Goal: Task Accomplishment & Management: Complete application form

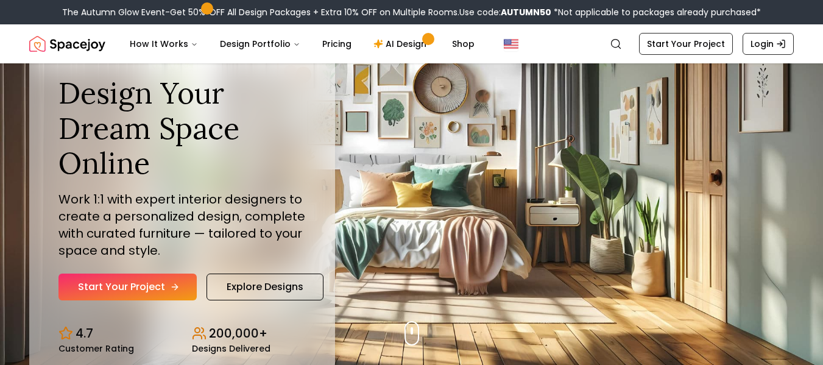
click at [161, 280] on link "Start Your Project" at bounding box center [127, 287] width 138 height 27
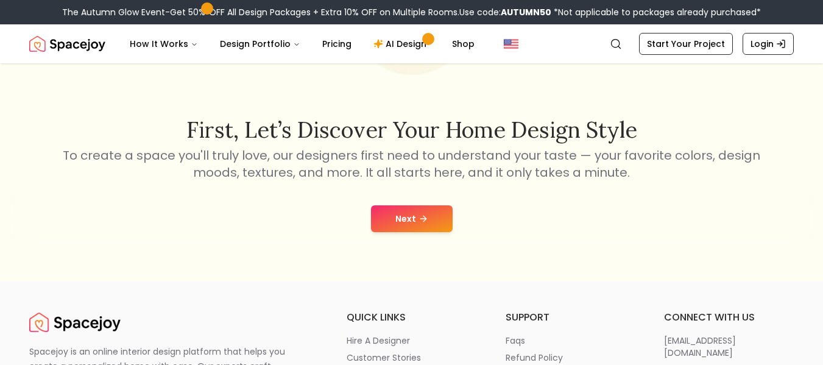
scroll to position [194, 0]
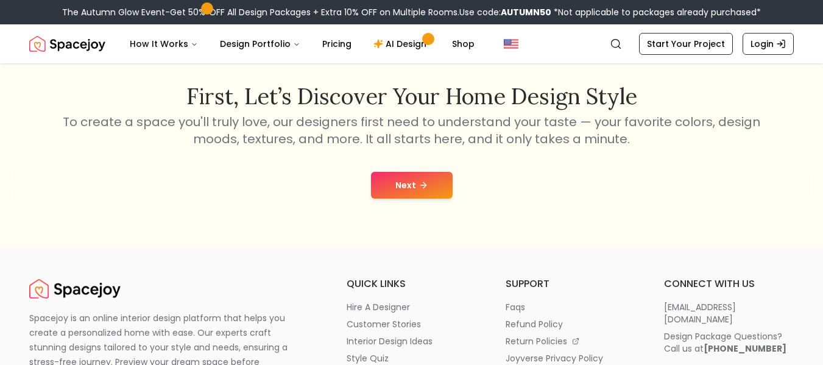
click at [397, 185] on button "Next" at bounding box center [412, 185] width 82 height 27
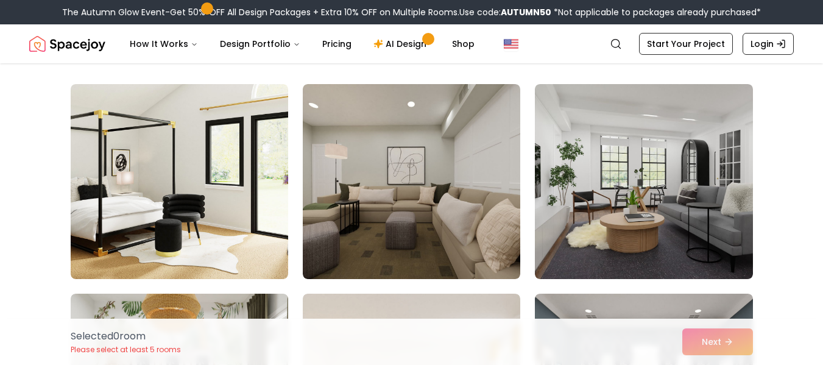
scroll to position [102, 0]
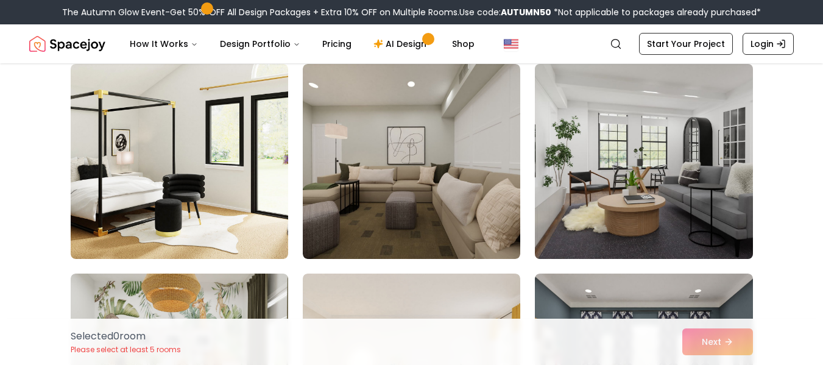
click at [643, 127] on img at bounding box center [644, 161] width 229 height 205
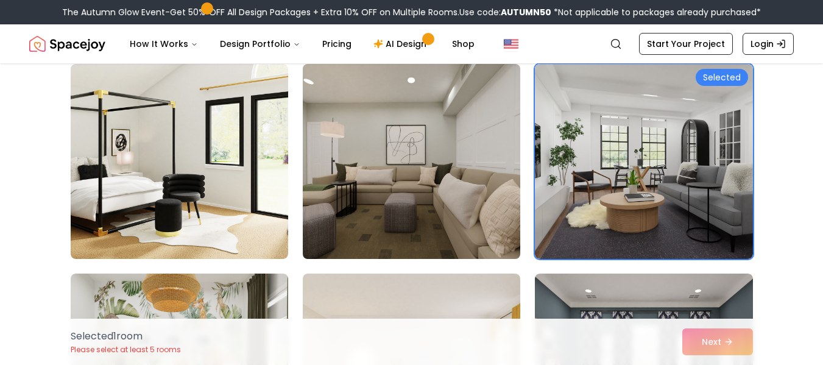
click at [424, 169] on img at bounding box center [411, 161] width 229 height 205
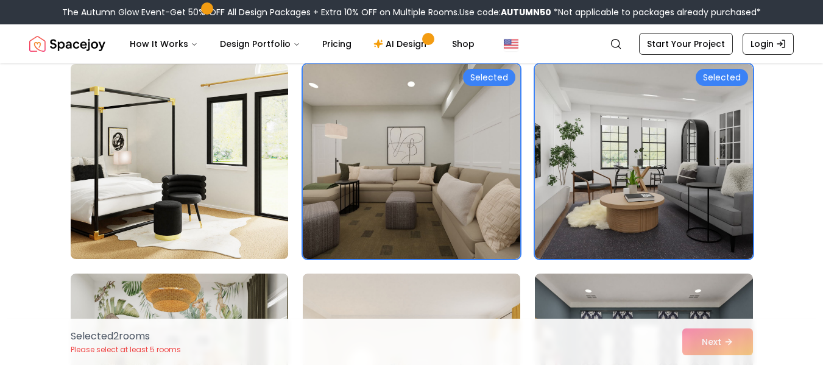
click at [183, 174] on img at bounding box center [179, 161] width 229 height 205
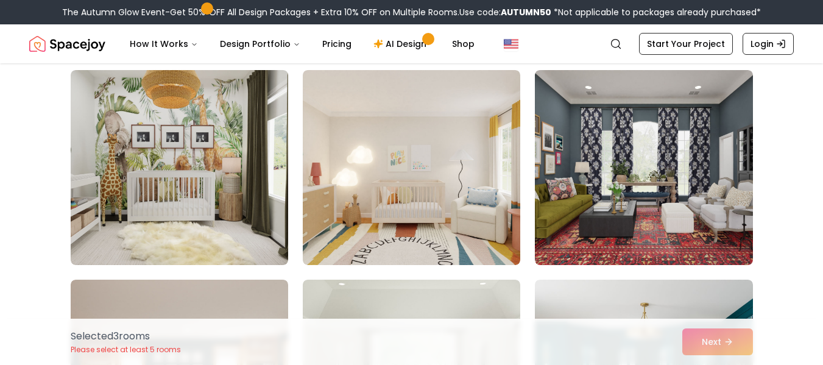
scroll to position [299, 0]
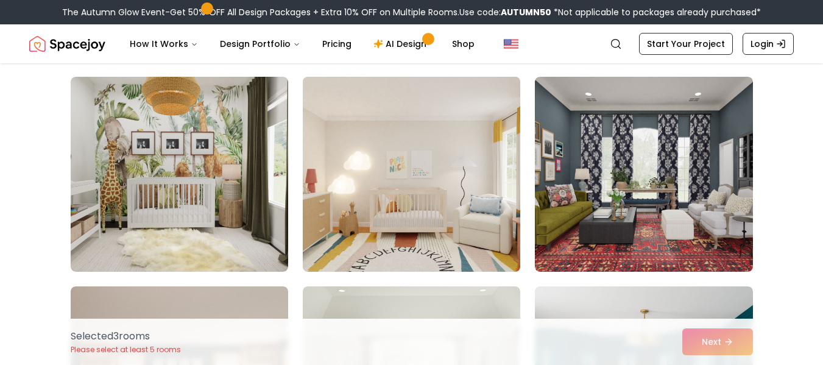
click at [387, 135] on img at bounding box center [411, 174] width 229 height 205
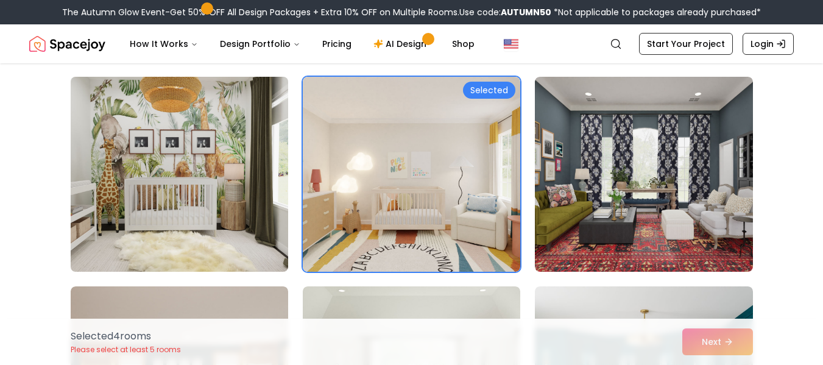
click at [208, 142] on img at bounding box center [179, 174] width 229 height 205
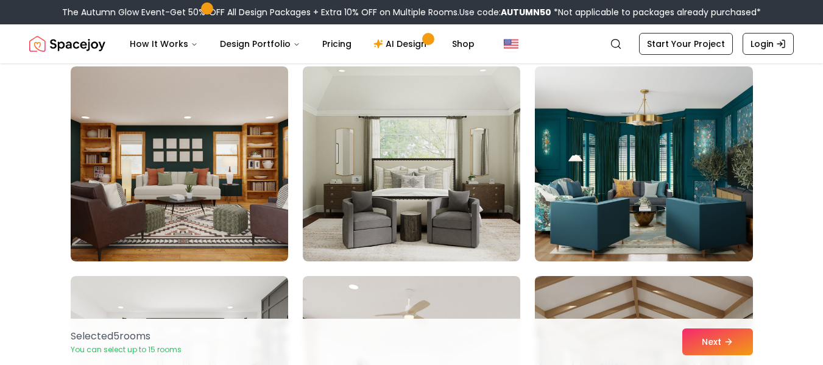
scroll to position [514, 0]
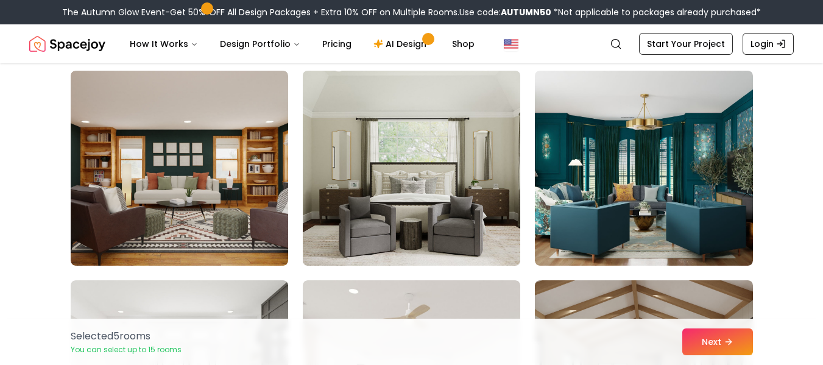
click at [439, 196] on img at bounding box center [411, 168] width 229 height 205
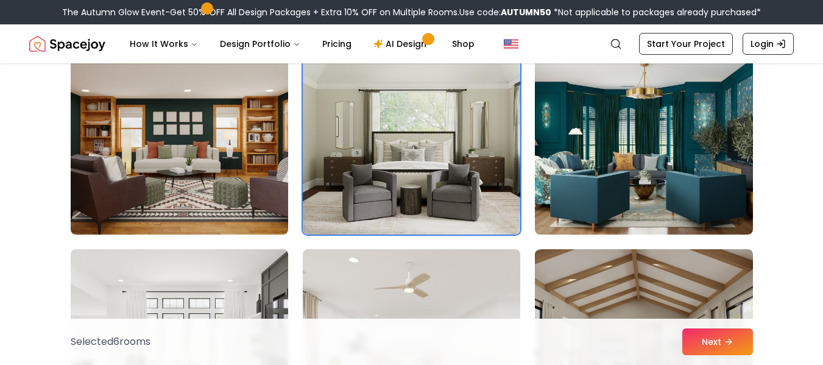
scroll to position [550, 0]
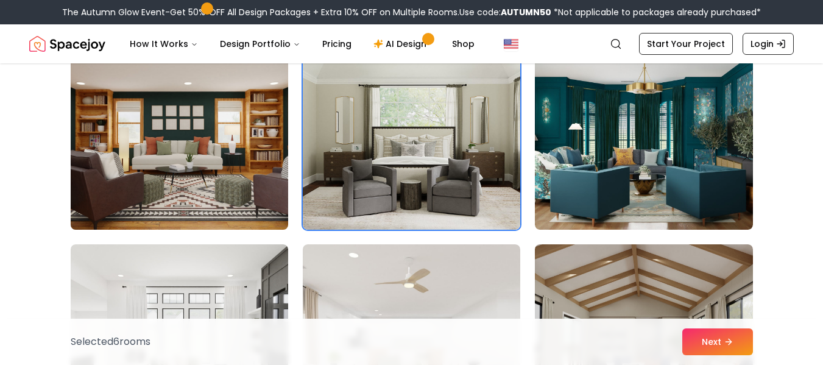
click at [190, 214] on img at bounding box center [179, 132] width 229 height 205
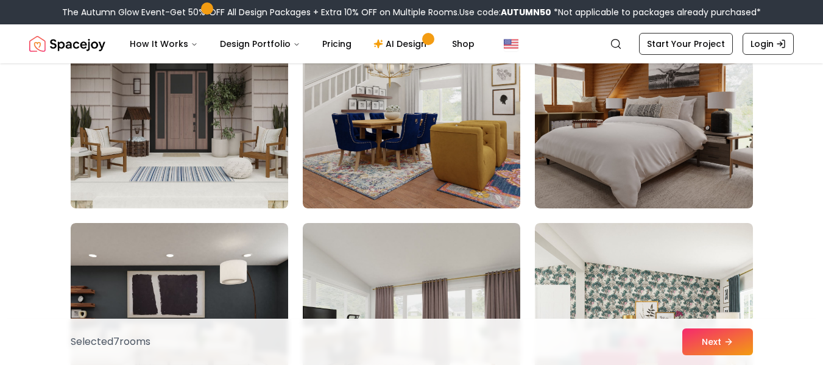
scroll to position [0, 0]
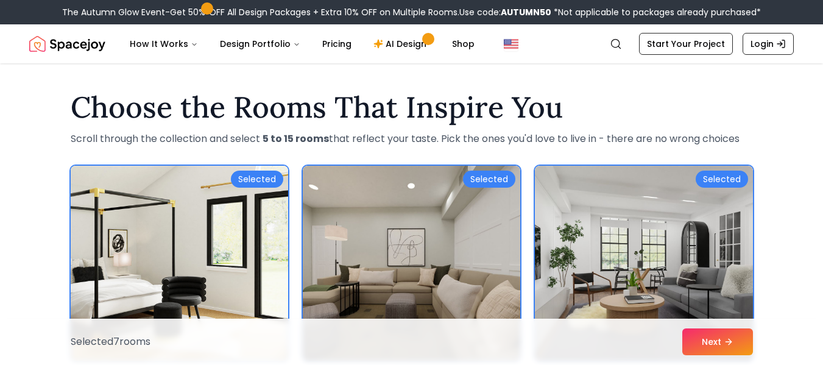
click at [244, 202] on img at bounding box center [179, 263] width 229 height 205
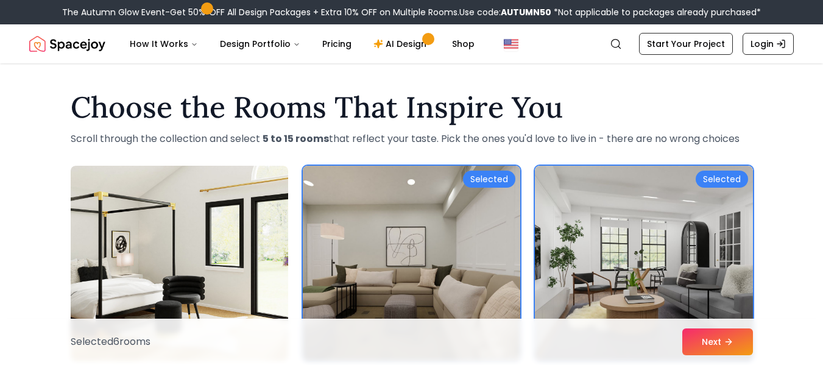
click at [440, 197] on img at bounding box center [411, 263] width 229 height 205
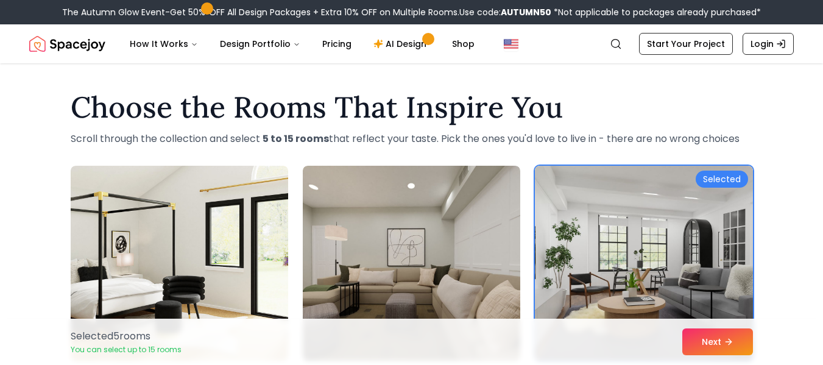
click at [699, 232] on img at bounding box center [644, 263] width 229 height 205
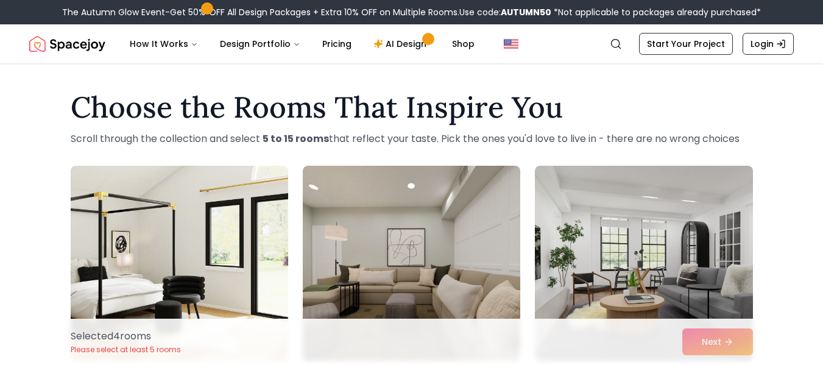
scroll to position [319, 0]
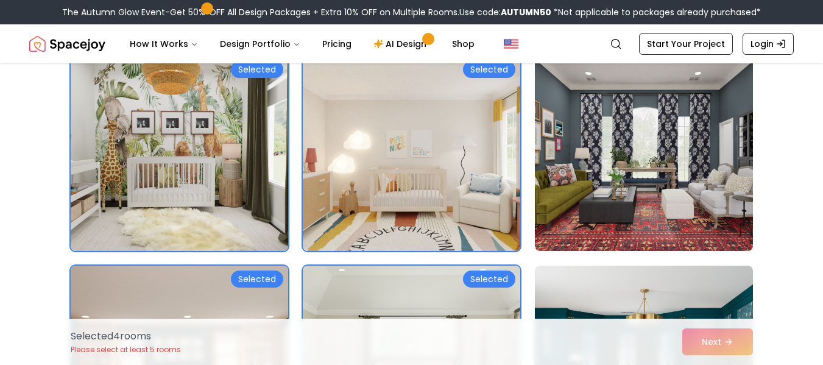
click at [495, 115] on img at bounding box center [411, 153] width 229 height 205
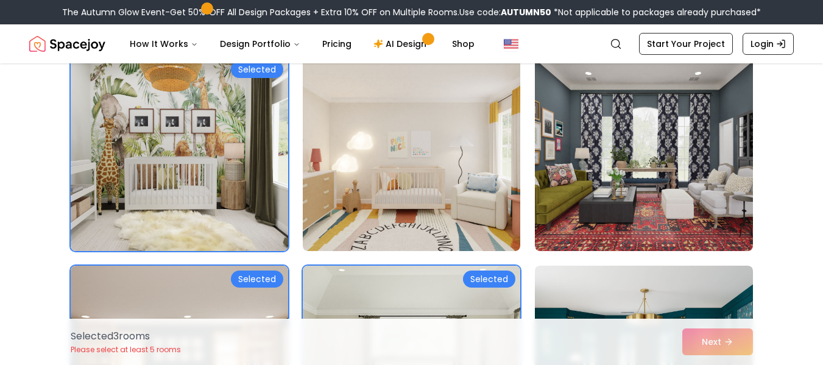
click at [205, 114] on img at bounding box center [179, 153] width 229 height 205
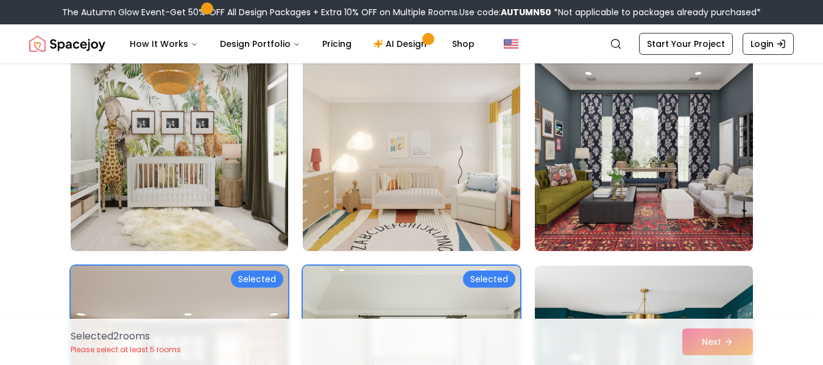
click at [222, 292] on img at bounding box center [179, 363] width 229 height 205
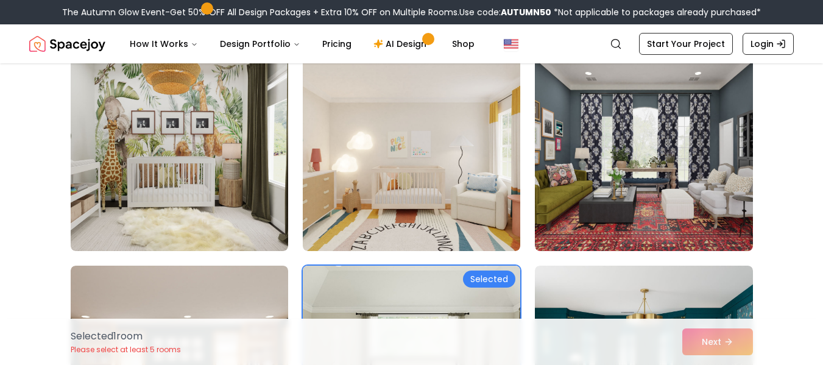
click at [417, 294] on img at bounding box center [411, 363] width 229 height 205
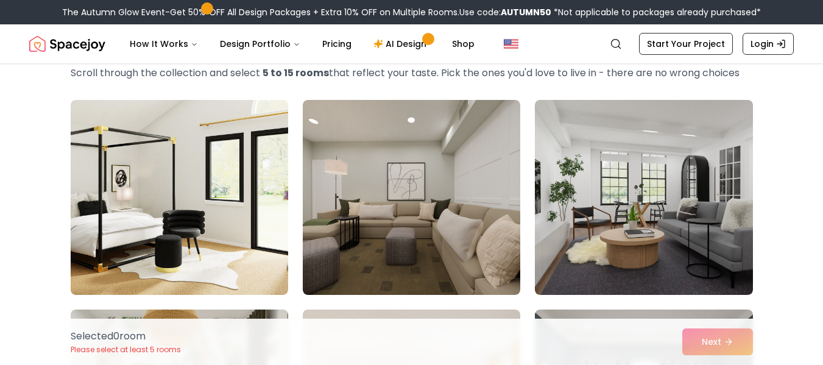
scroll to position [57, 0]
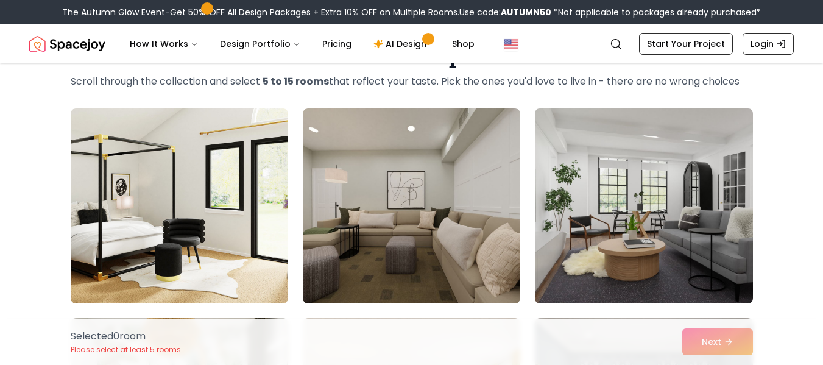
click at [689, 218] on img at bounding box center [644, 206] width 229 height 205
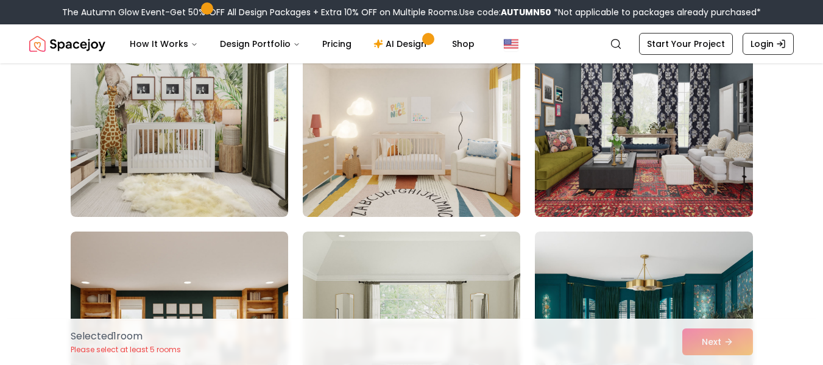
scroll to position [313, 0]
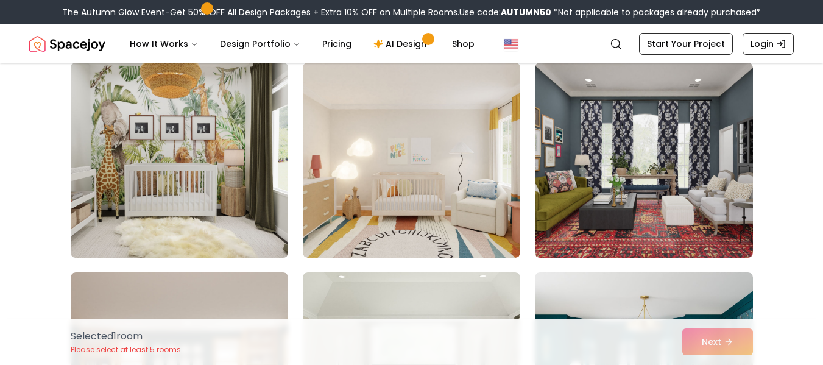
click at [151, 166] on img at bounding box center [179, 160] width 229 height 205
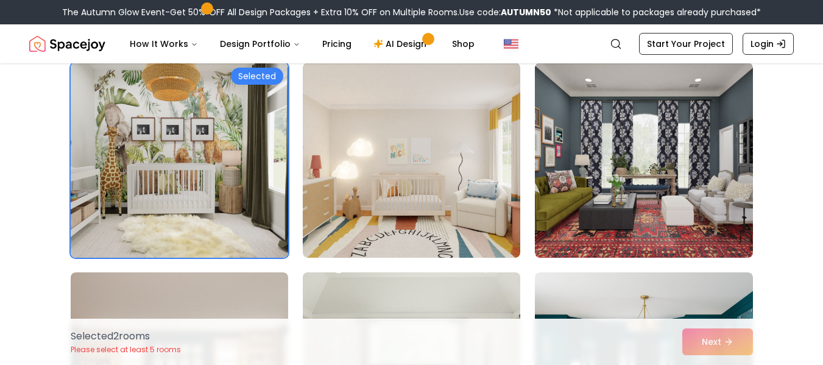
click at [388, 294] on img at bounding box center [411, 370] width 229 height 205
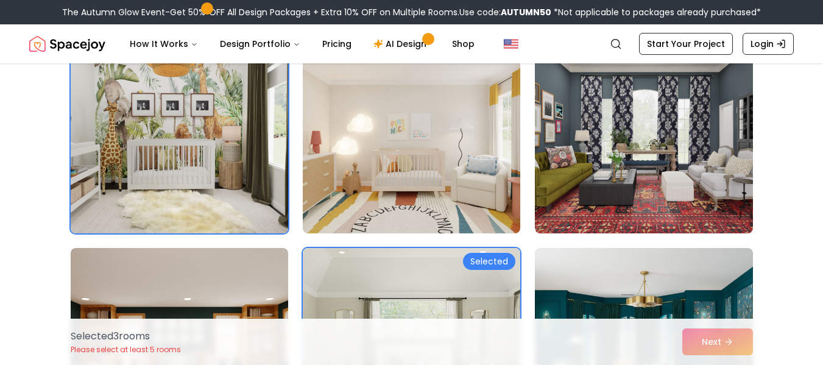
scroll to position [329, 0]
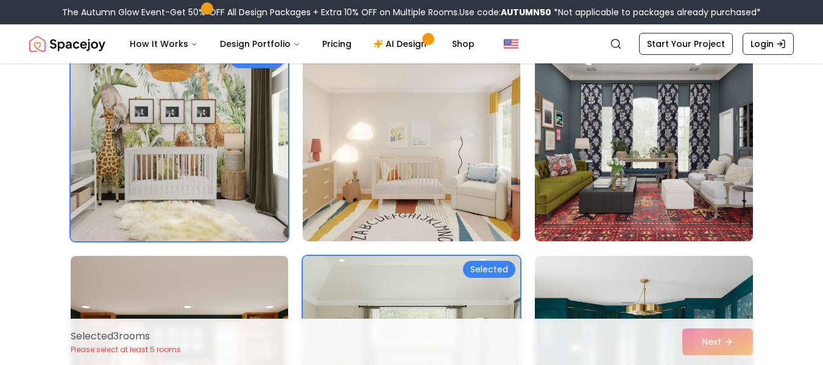
click at [129, 205] on img at bounding box center [179, 143] width 229 height 205
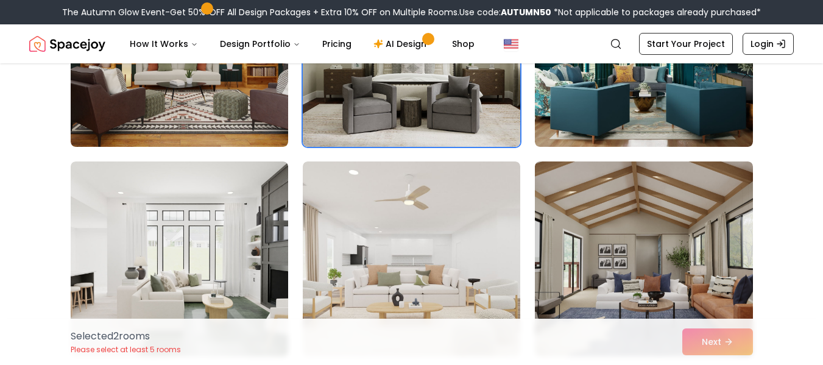
scroll to position [715, 0]
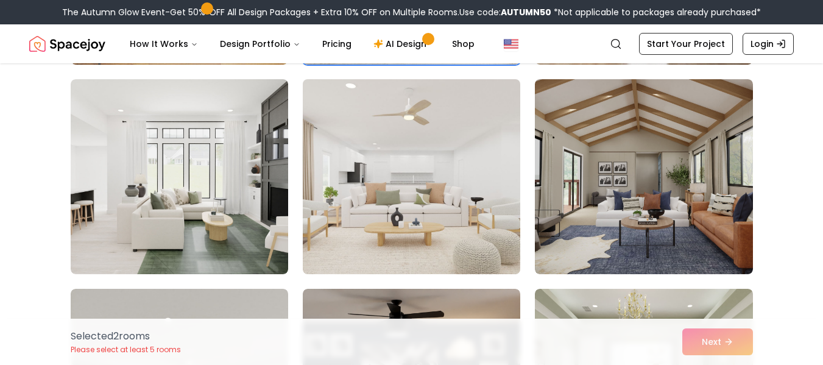
click at [444, 207] on img at bounding box center [411, 176] width 229 height 205
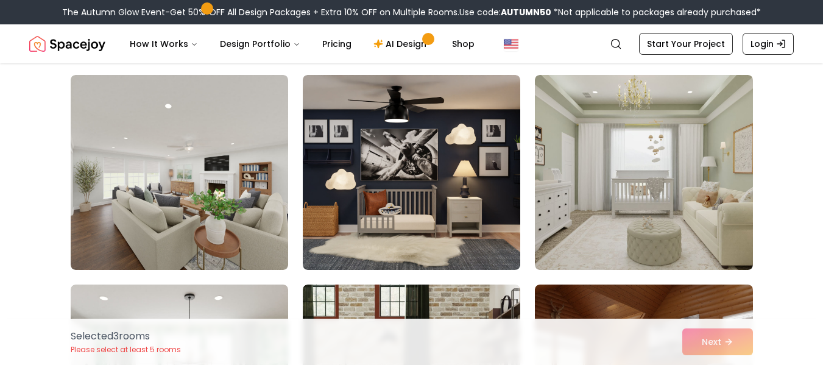
scroll to position [921, 0]
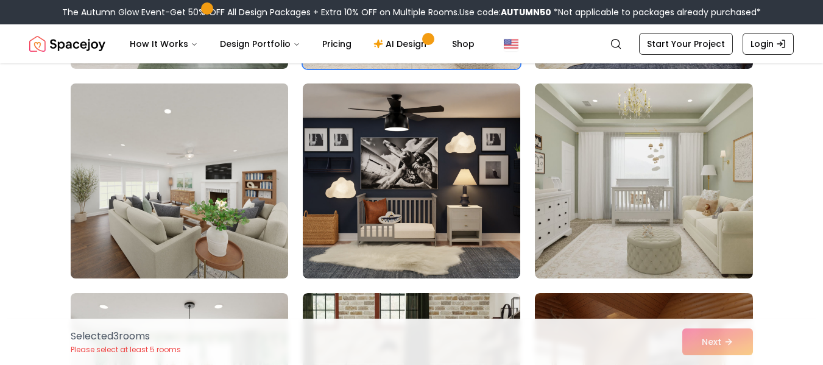
click at [196, 198] on img at bounding box center [179, 181] width 229 height 205
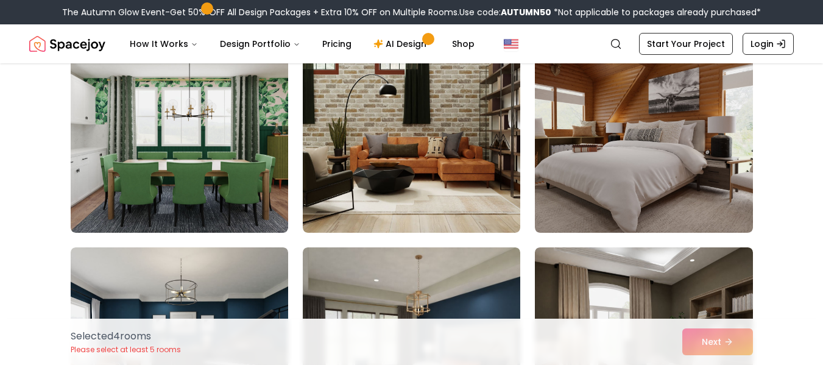
scroll to position [1193, 0]
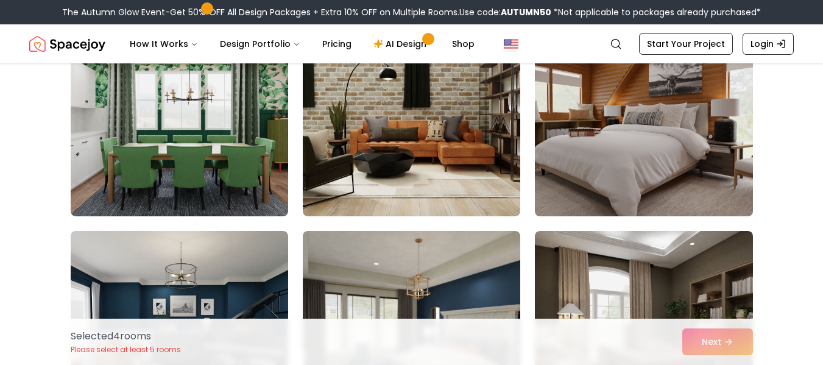
click at [684, 141] on img at bounding box center [644, 118] width 229 height 205
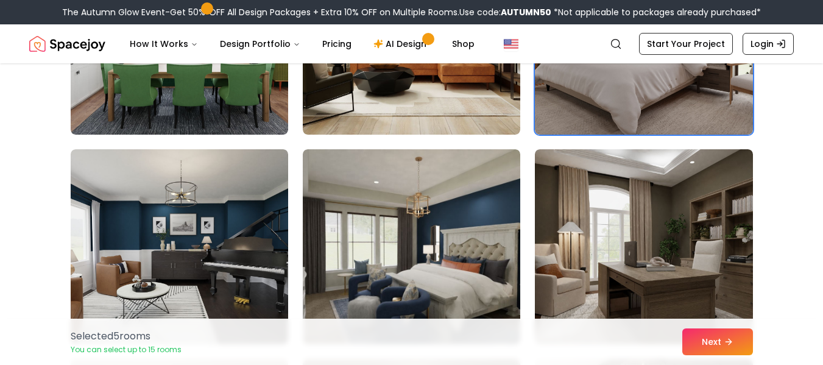
scroll to position [1340, 0]
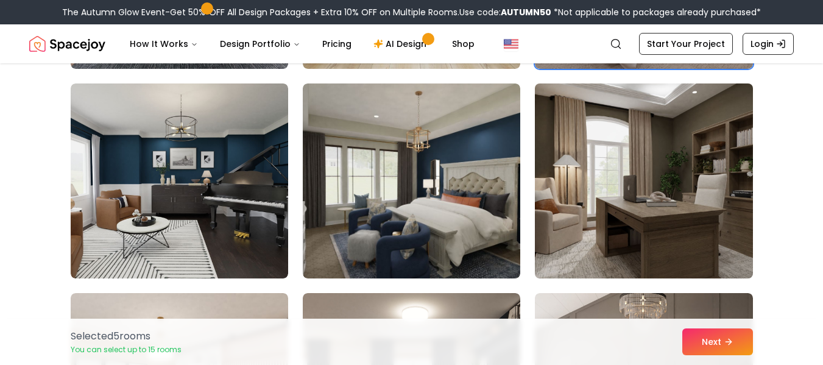
click at [664, 170] on img at bounding box center [644, 181] width 229 height 205
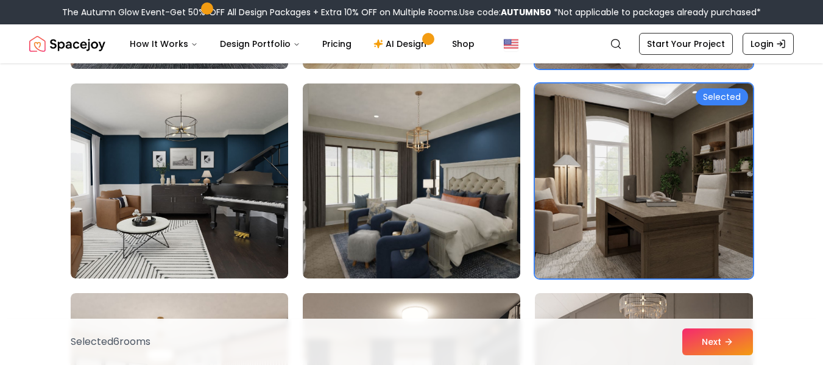
click at [664, 170] on img at bounding box center [644, 181] width 229 height 205
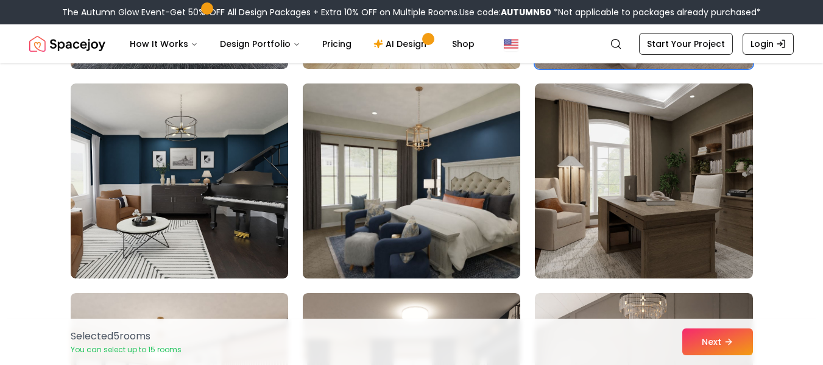
click at [449, 204] on img at bounding box center [411, 181] width 229 height 205
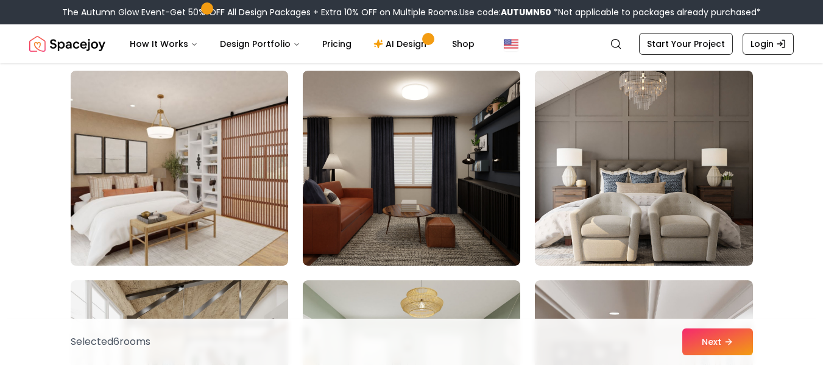
scroll to position [1570, 0]
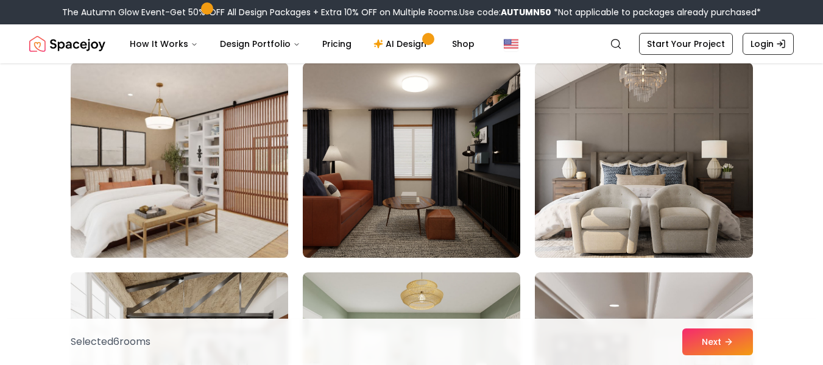
click at [163, 211] on img at bounding box center [179, 160] width 229 height 205
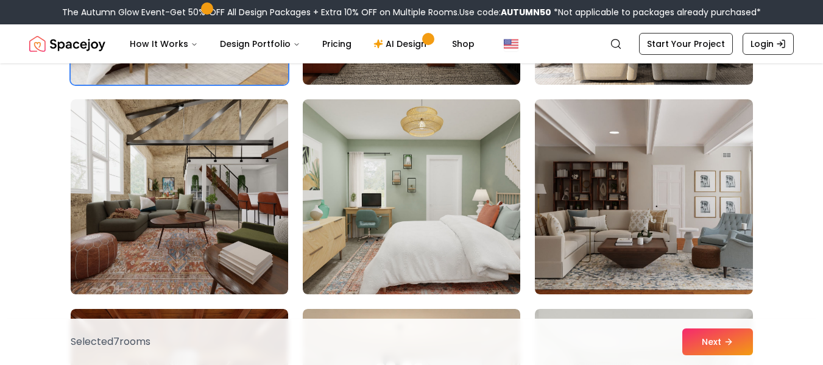
scroll to position [1760, 0]
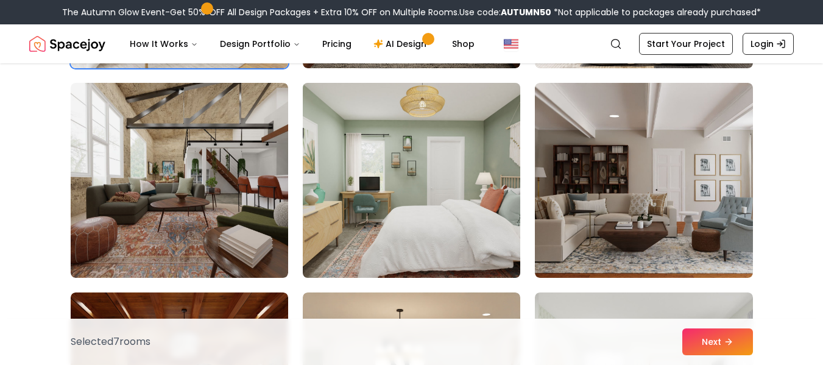
click at [416, 202] on img at bounding box center [411, 180] width 229 height 205
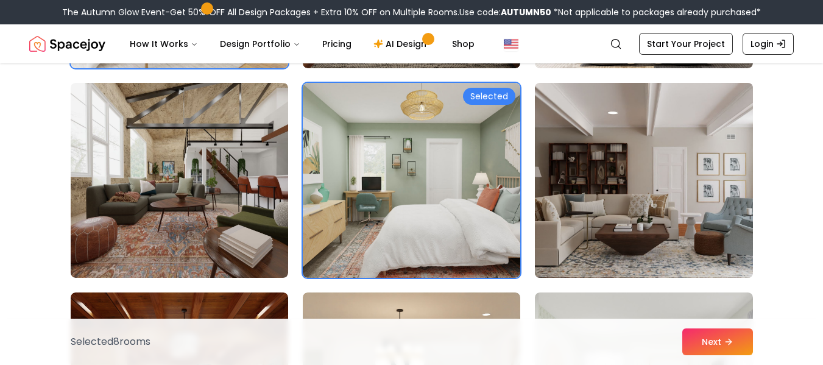
click at [705, 192] on img at bounding box center [644, 180] width 229 height 205
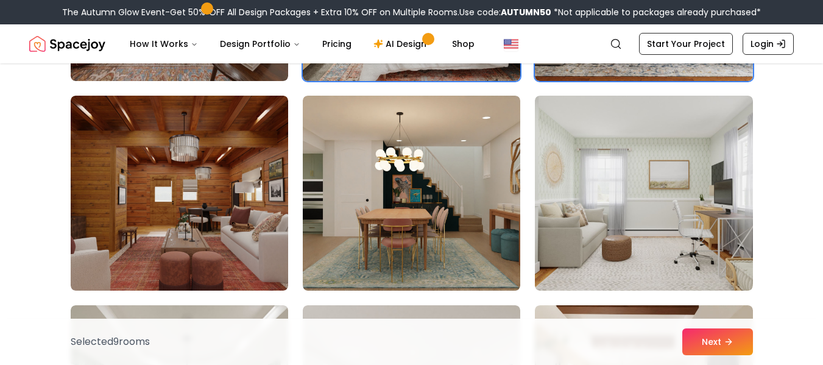
scroll to position [1990, 0]
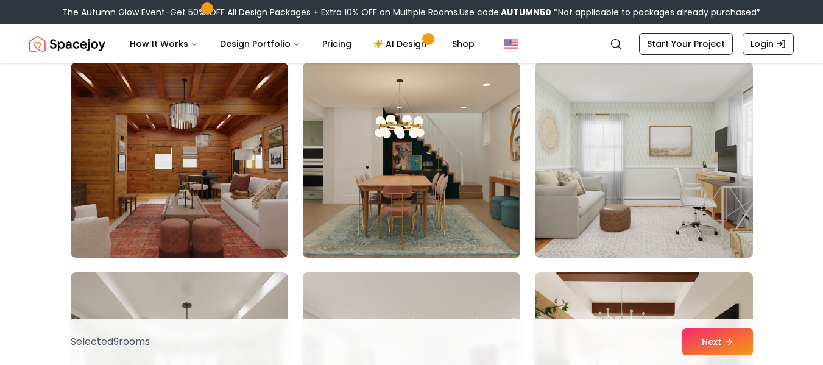
click at [725, 182] on img at bounding box center [644, 160] width 229 height 205
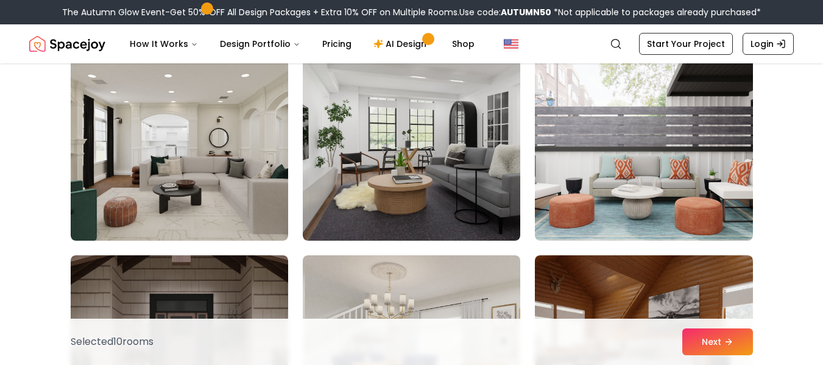
scroll to position [2434, 0]
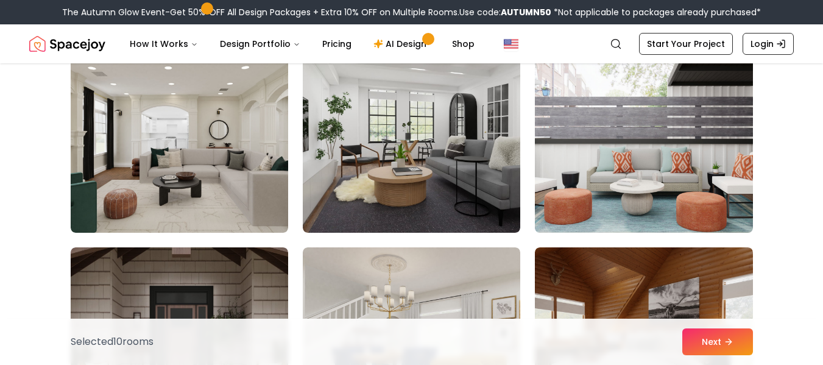
click at [682, 157] on img at bounding box center [644, 135] width 229 height 205
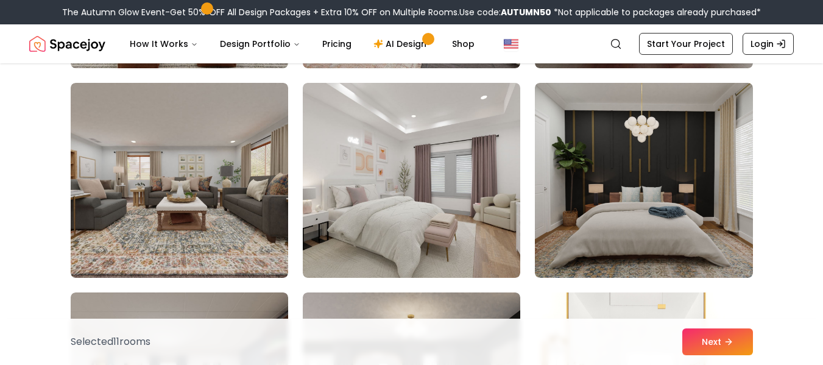
scroll to position [3034, 0]
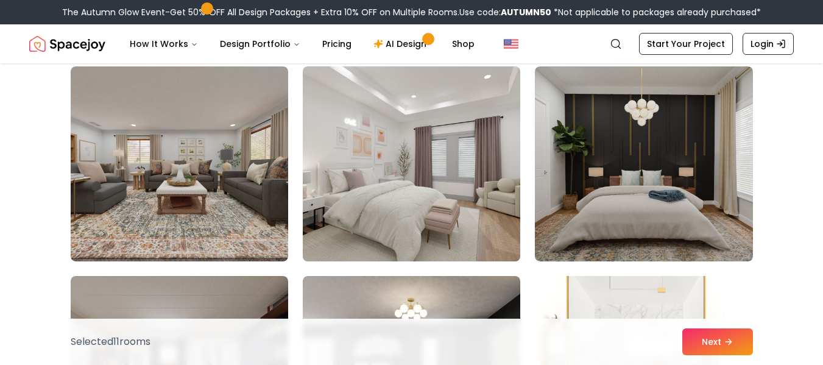
click at [414, 188] on img at bounding box center [411, 164] width 229 height 205
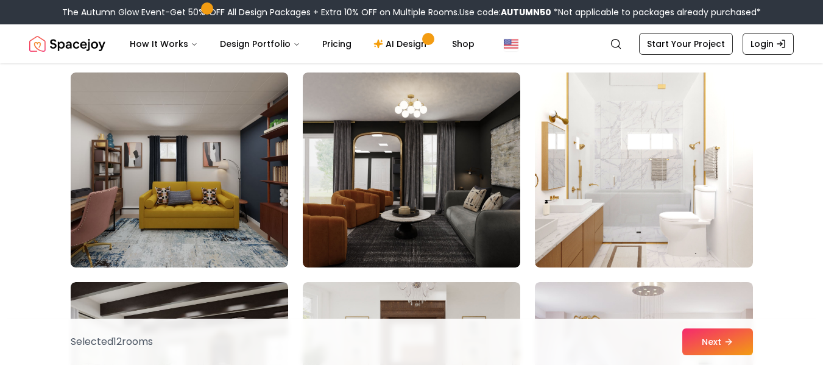
scroll to position [3228, 0]
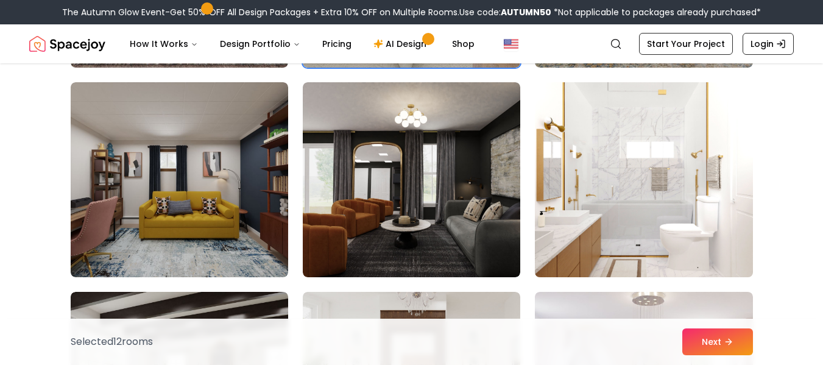
click at [659, 229] on img at bounding box center [644, 179] width 229 height 205
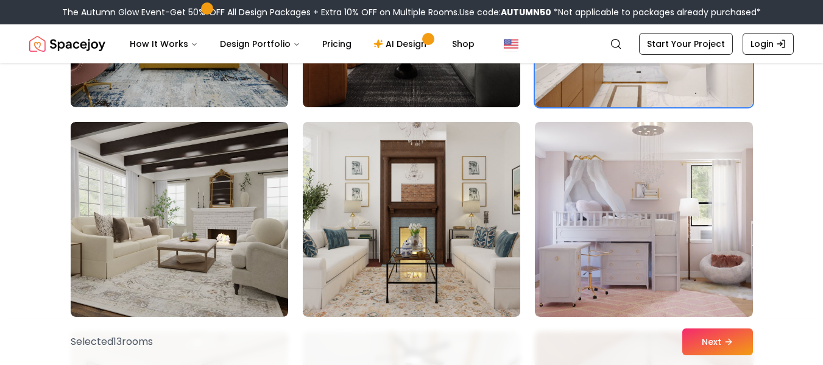
scroll to position [3464, 0]
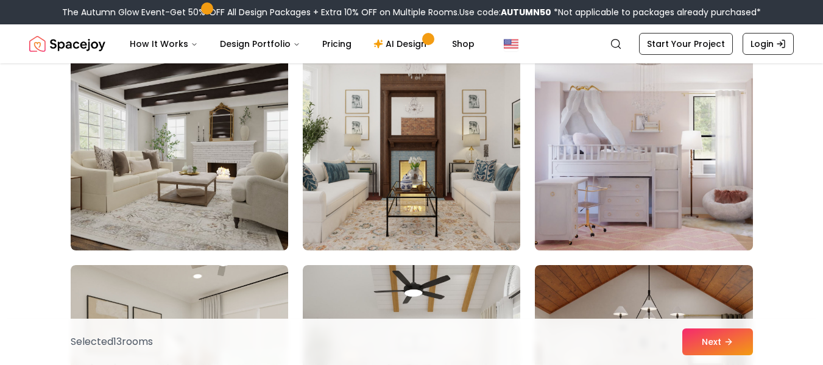
click at [714, 188] on img at bounding box center [644, 153] width 229 height 205
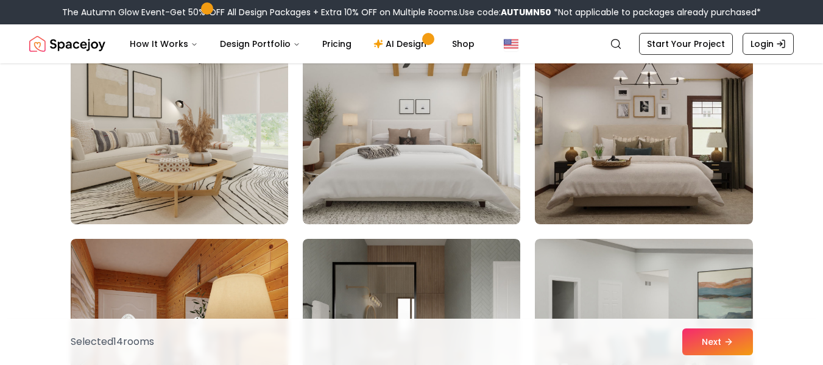
scroll to position [3691, 0]
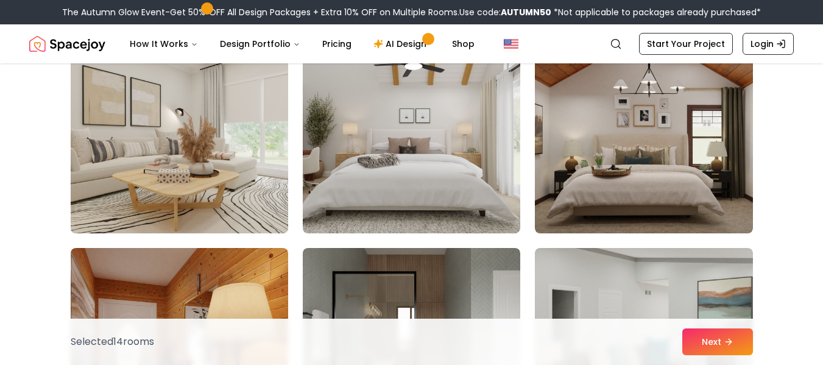
click at [250, 150] on img at bounding box center [179, 136] width 229 height 205
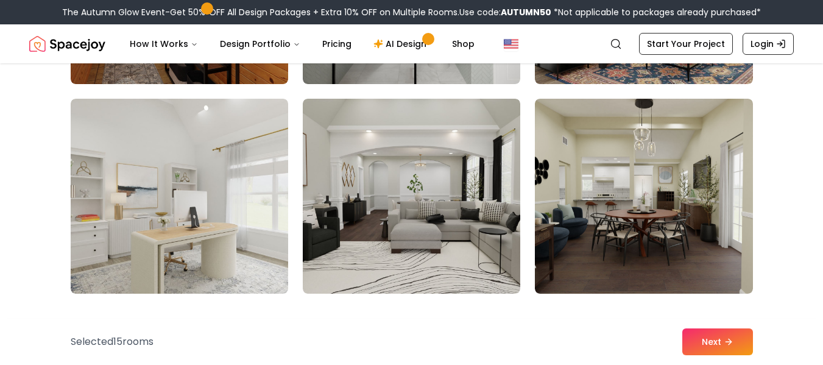
scroll to position [4072, 0]
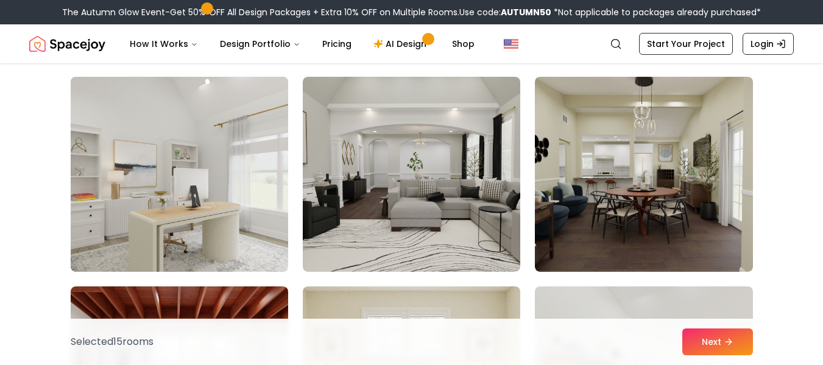
click at [262, 261] on img at bounding box center [179, 174] width 229 height 205
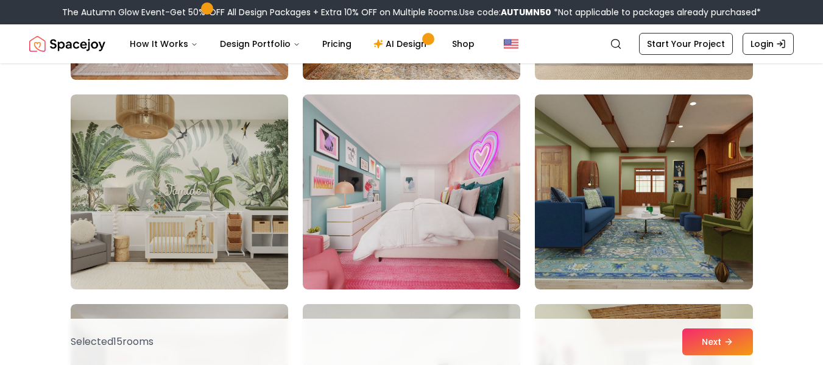
scroll to position [4695, 0]
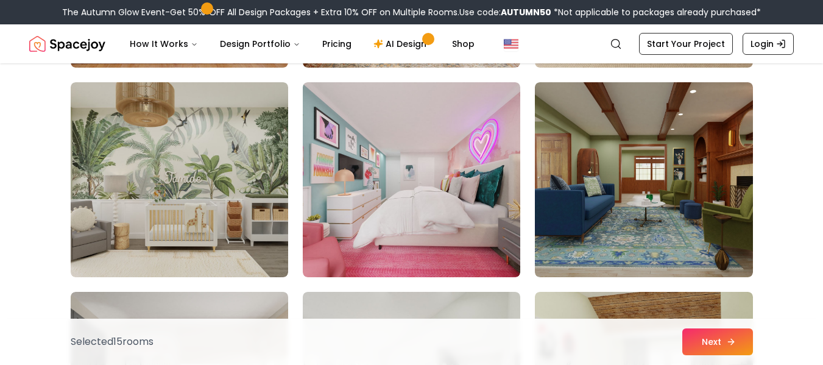
click at [731, 341] on icon at bounding box center [731, 342] width 10 height 10
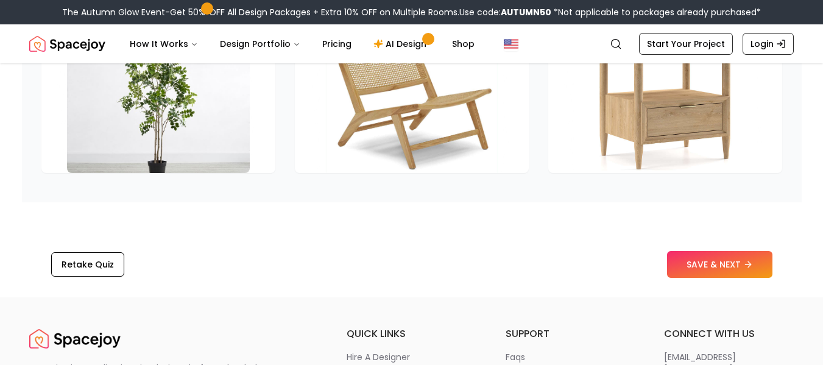
scroll to position [1955, 0]
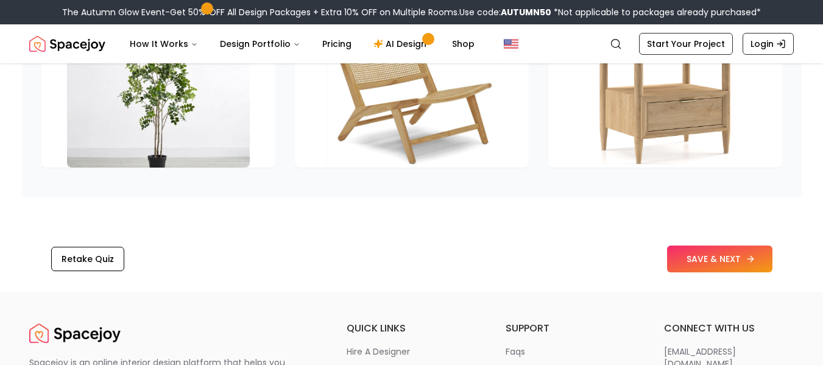
click at [726, 267] on button "SAVE & NEXT" at bounding box center [719, 259] width 105 height 27
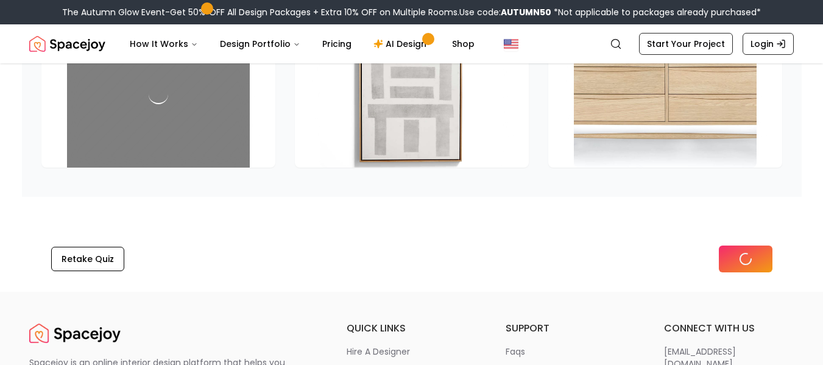
scroll to position [1790, 0]
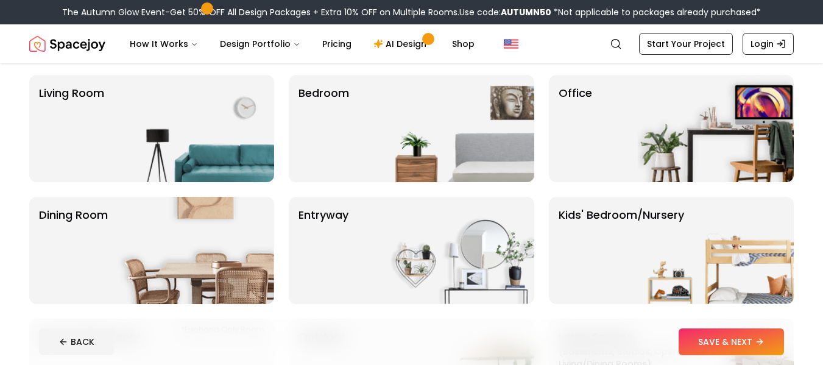
scroll to position [67, 0]
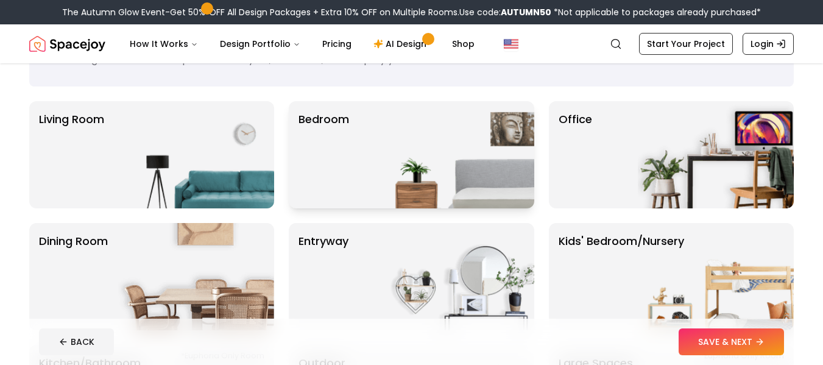
click at [422, 159] on img at bounding box center [456, 154] width 156 height 107
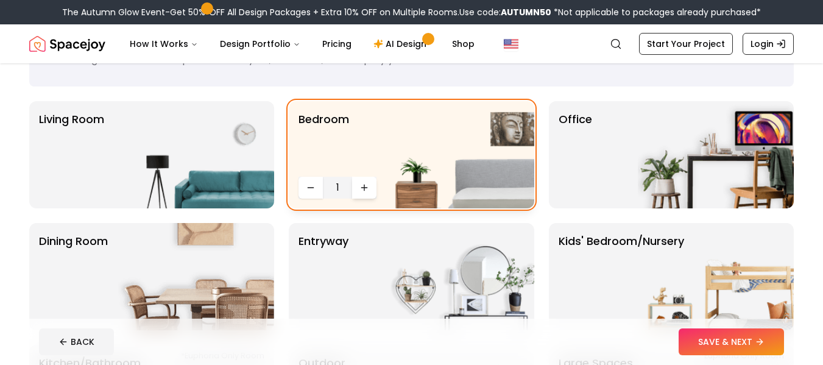
click at [370, 185] on button "Increase quantity" at bounding box center [364, 188] width 24 height 22
click at [642, 172] on img at bounding box center [716, 154] width 156 height 107
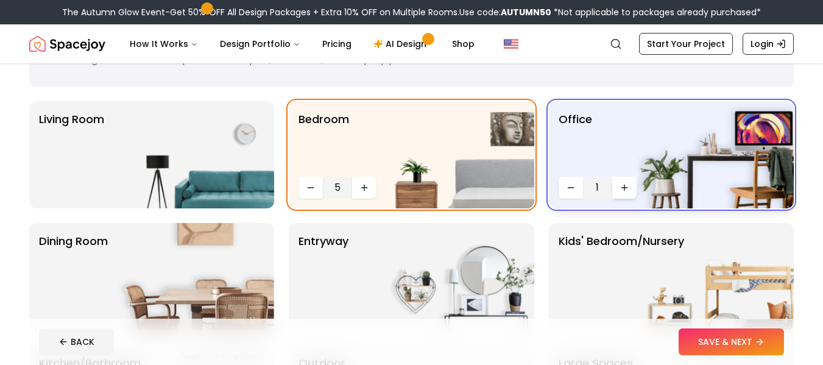
click at [628, 188] on icon "Increase quantity" at bounding box center [625, 188] width 10 height 10
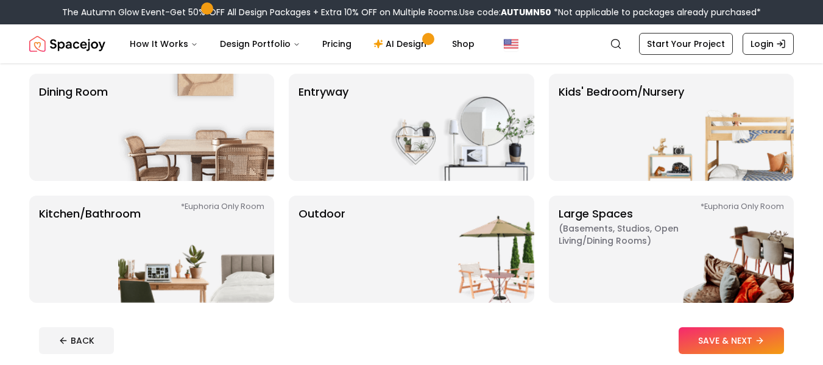
scroll to position [235, 0]
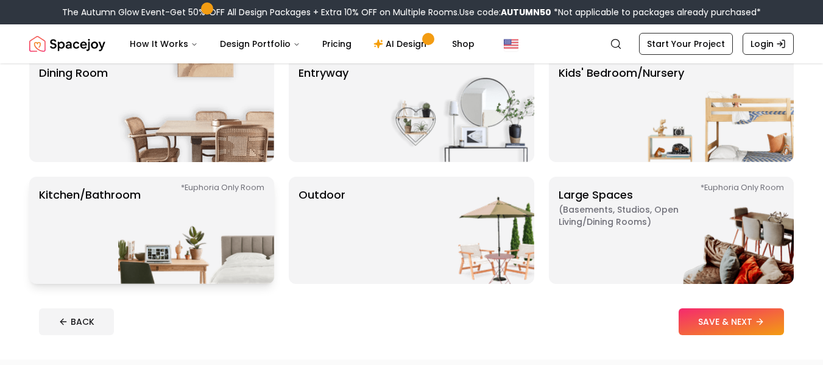
click at [77, 244] on p "Kitchen/Bathroom *Euphoria Only Room" at bounding box center [90, 230] width 102 height 88
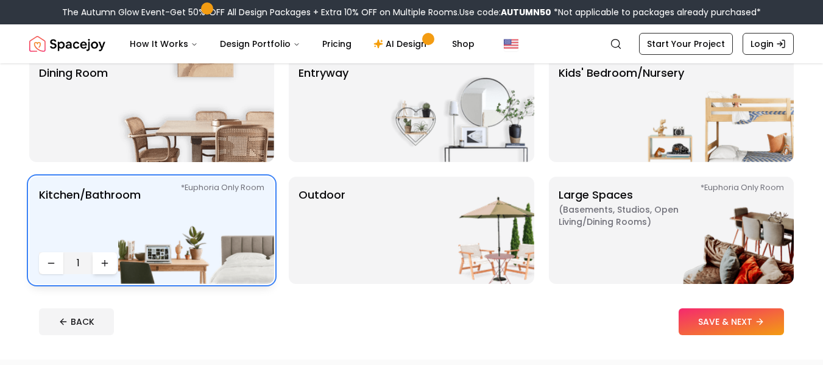
click at [108, 264] on icon "Increase quantity" at bounding box center [105, 263] width 10 height 10
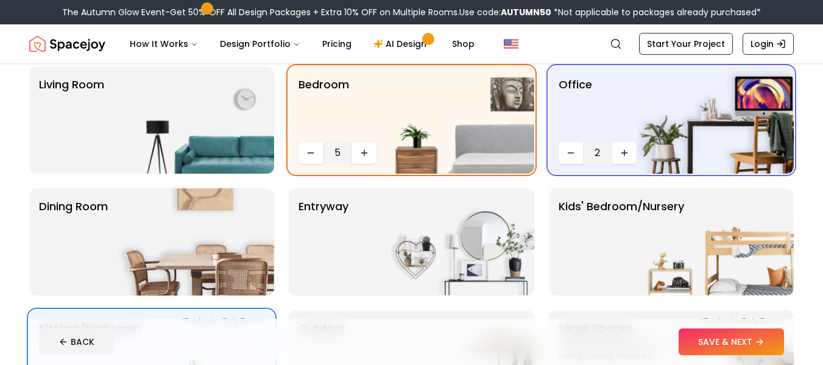
scroll to position [93, 0]
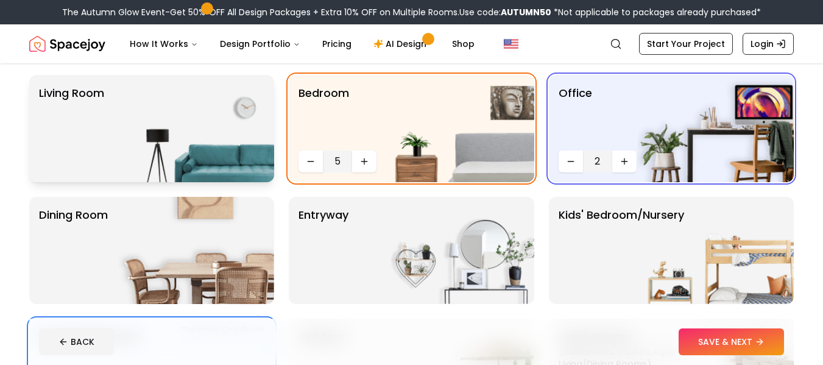
click at [221, 156] on img at bounding box center [196, 128] width 156 height 107
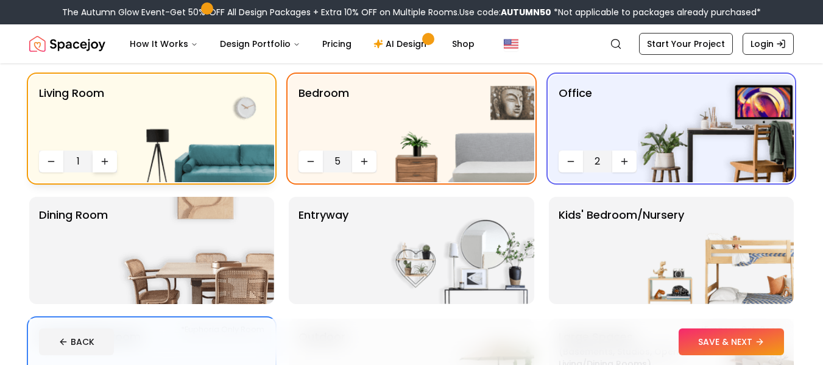
click at [112, 164] on button "Increase quantity" at bounding box center [105, 162] width 24 height 22
click at [93, 243] on p "Dining Room" at bounding box center [73, 251] width 69 height 88
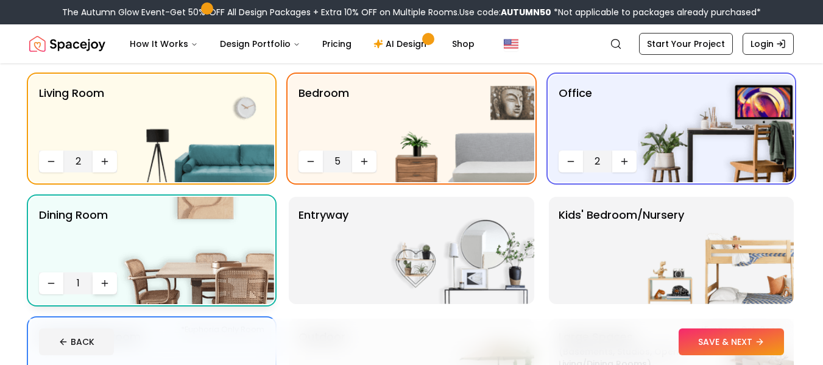
click at [103, 284] on icon "Increase quantity" at bounding box center [105, 283] width 10 height 10
click at [46, 285] on button "Decrease quantity" at bounding box center [51, 283] width 24 height 22
click at [51, 162] on icon "Decrease quantity" at bounding box center [51, 162] width 10 height 10
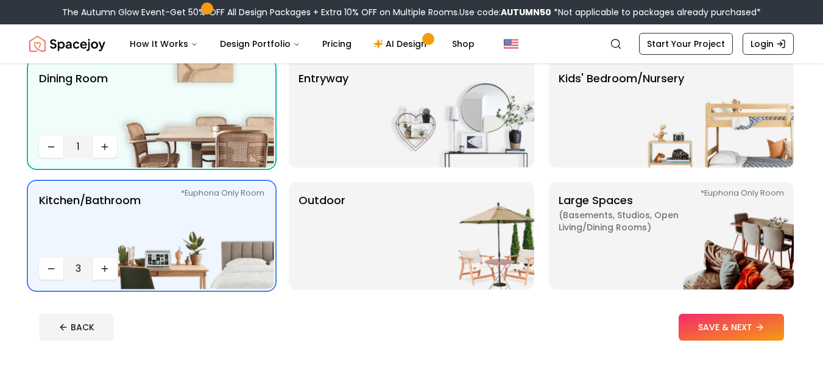
scroll to position [203, 0]
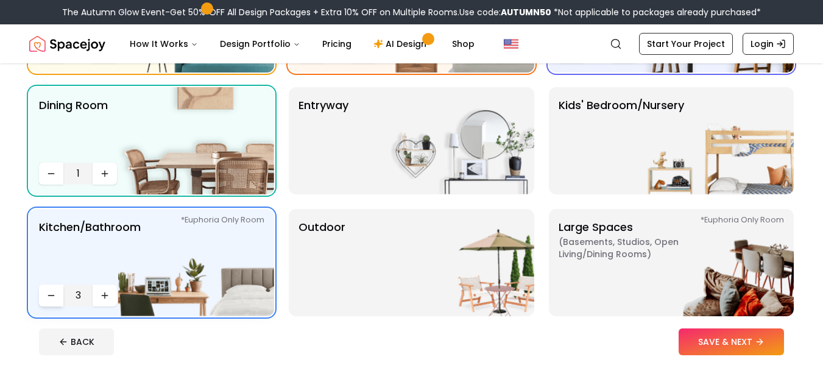
click at [48, 292] on icon "Decrease quantity" at bounding box center [51, 296] width 10 height 10
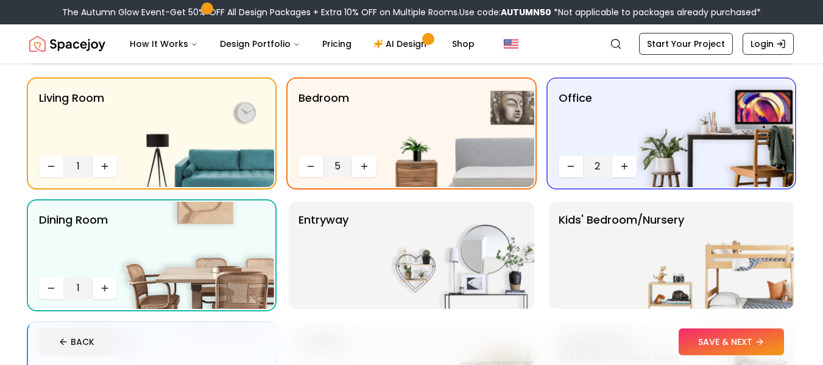
scroll to position [64, 0]
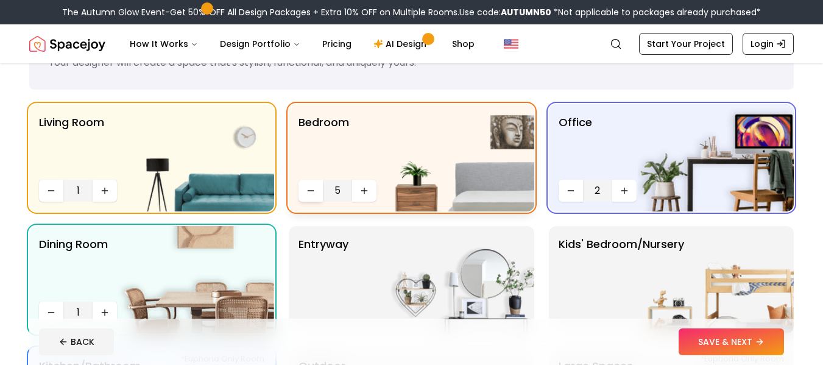
click at [308, 185] on button "Decrease quantity" at bounding box center [311, 191] width 24 height 22
click at [570, 193] on icon "Decrease quantity" at bounding box center [571, 191] width 10 height 10
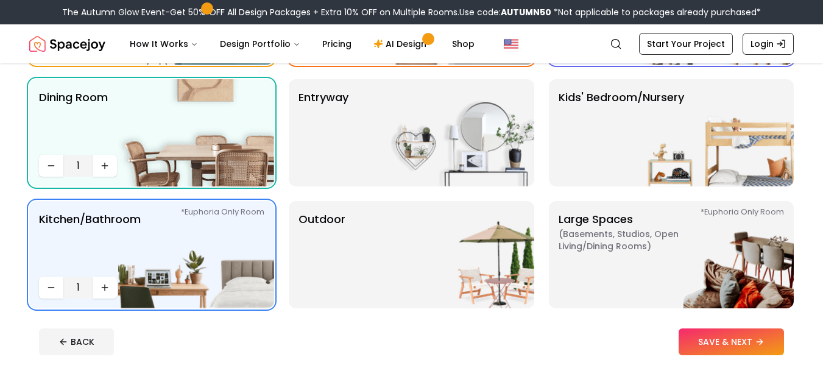
scroll to position [214, 0]
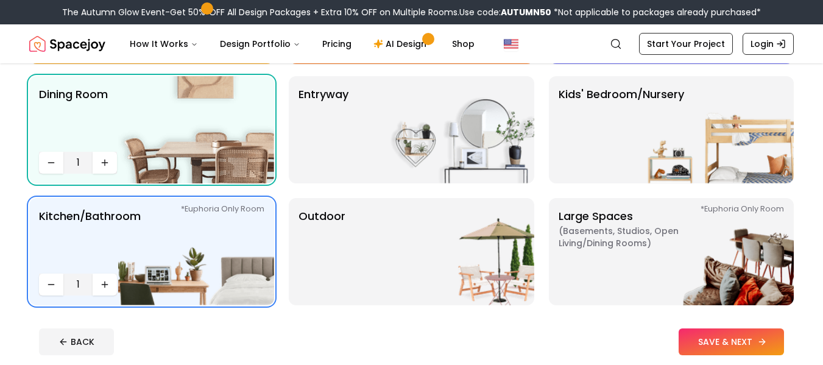
click at [717, 338] on button "SAVE & NEXT" at bounding box center [731, 341] width 105 height 27
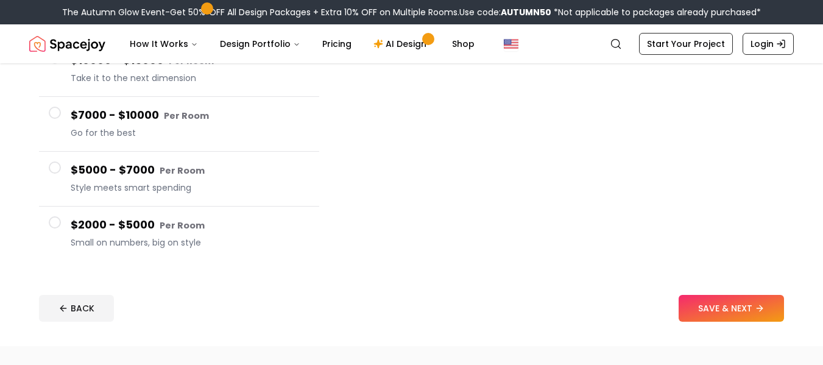
scroll to position [234, 0]
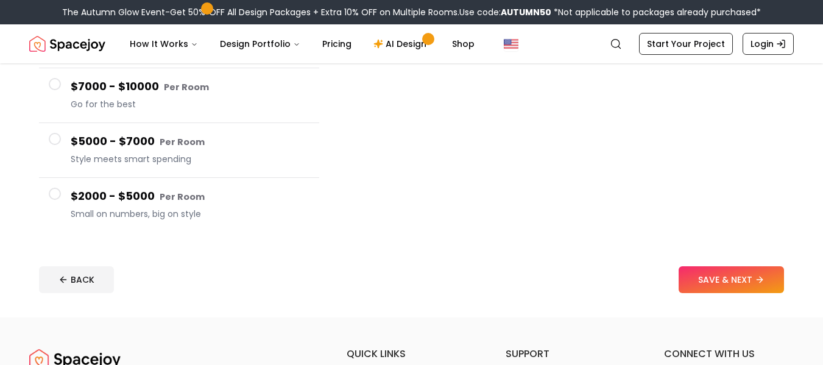
click at [55, 193] on span at bounding box center [55, 194] width 12 height 12
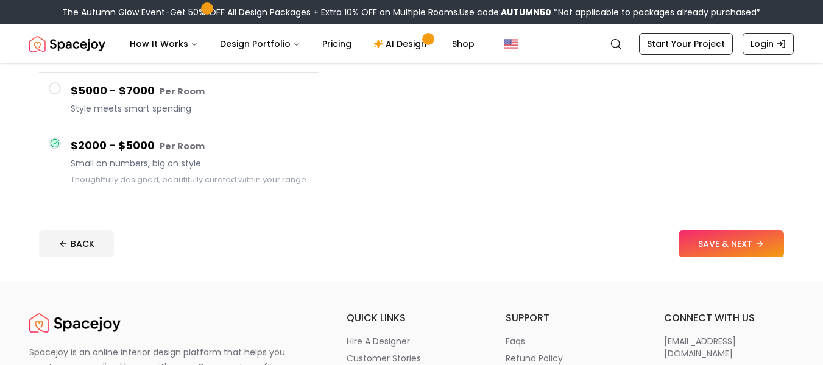
scroll to position [268, 0]
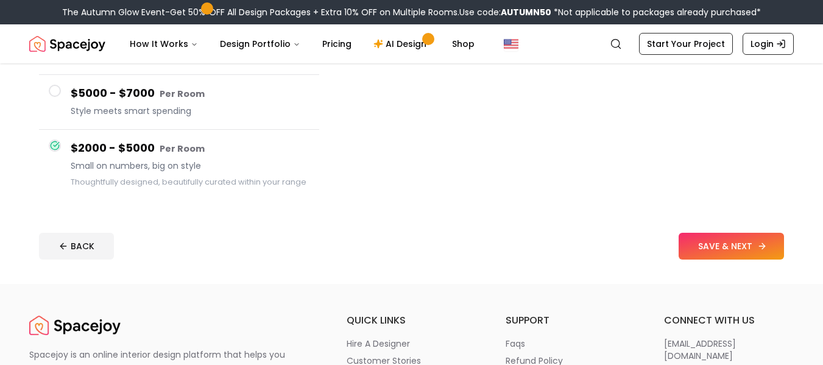
click at [697, 241] on button "SAVE & NEXT" at bounding box center [731, 246] width 105 height 27
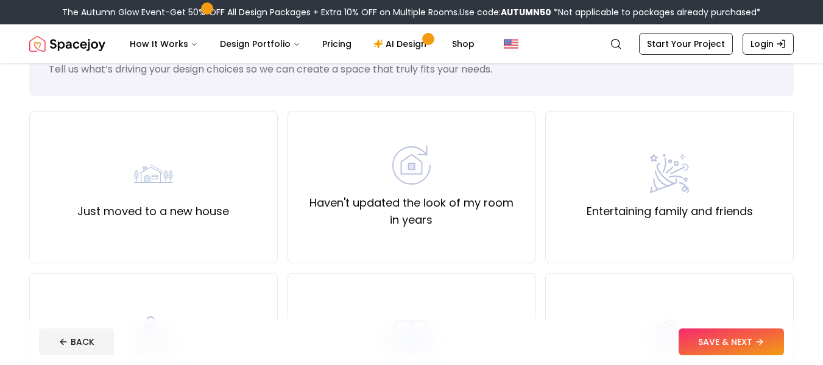
scroll to position [44, 0]
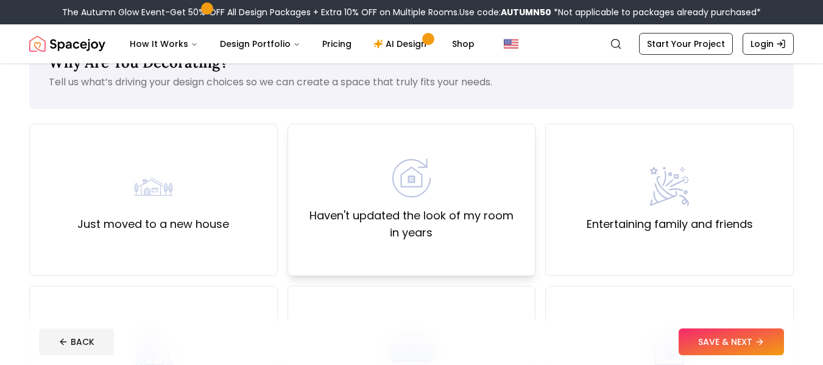
click at [386, 229] on label "Haven't updated the look of my room in years" at bounding box center [412, 224] width 228 height 34
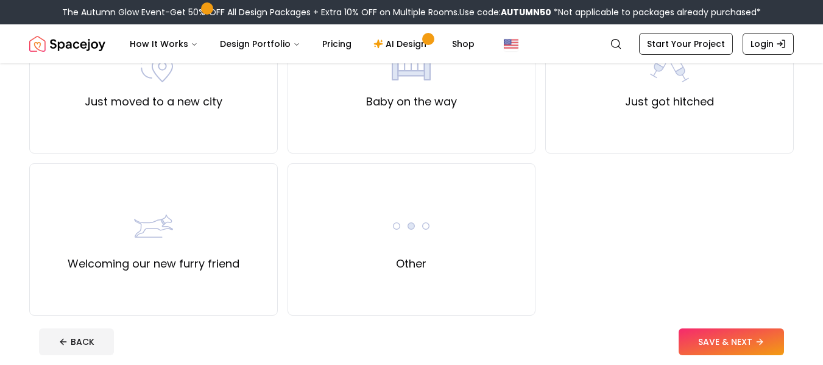
scroll to position [494, 0]
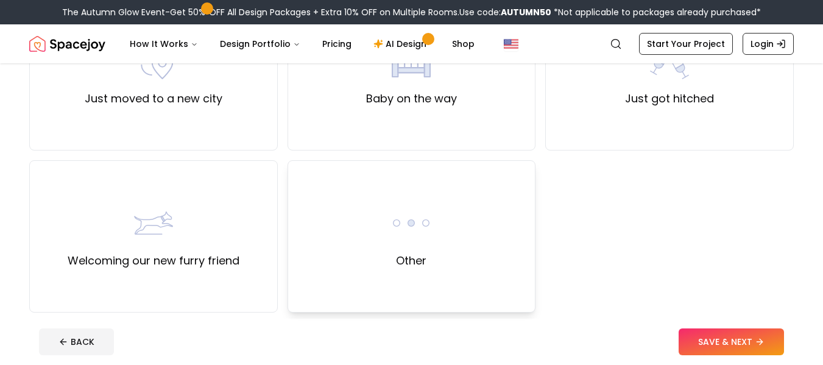
click at [386, 244] on div "Other" at bounding box center [412, 236] width 249 height 152
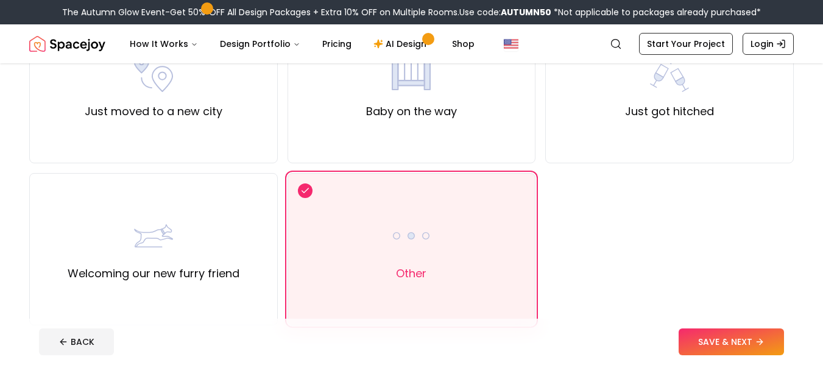
scroll to position [567, 0]
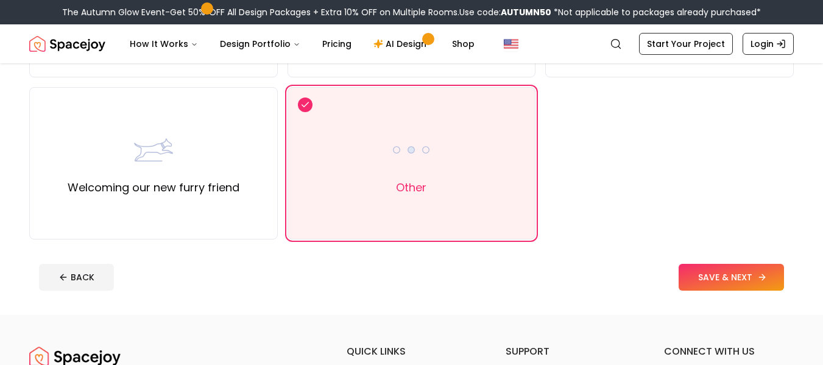
click at [694, 281] on button "SAVE & NEXT" at bounding box center [731, 277] width 105 height 27
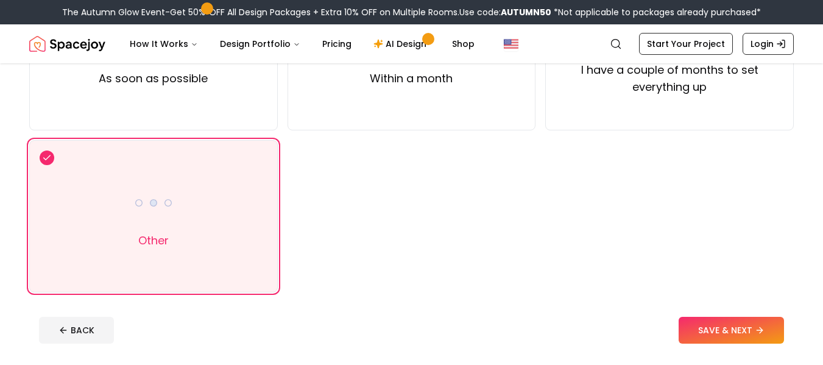
scroll to position [284, 0]
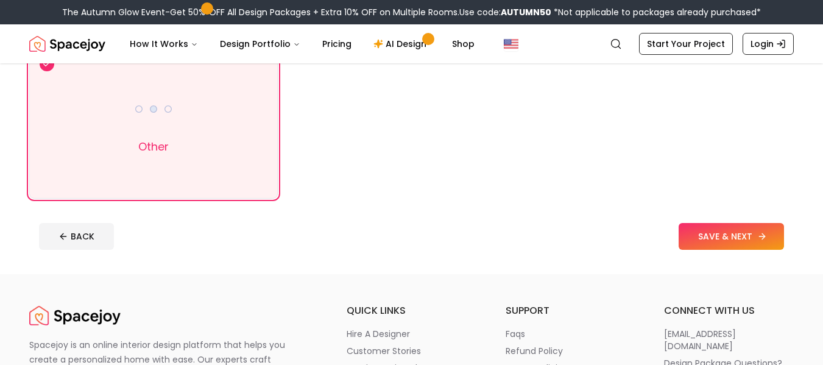
click at [707, 247] on button "SAVE & NEXT" at bounding box center [731, 236] width 105 height 27
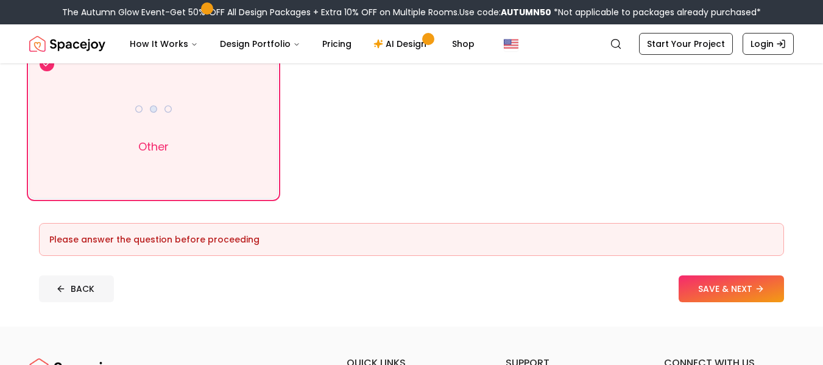
click at [76, 295] on button "BACK" at bounding box center [76, 288] width 75 height 27
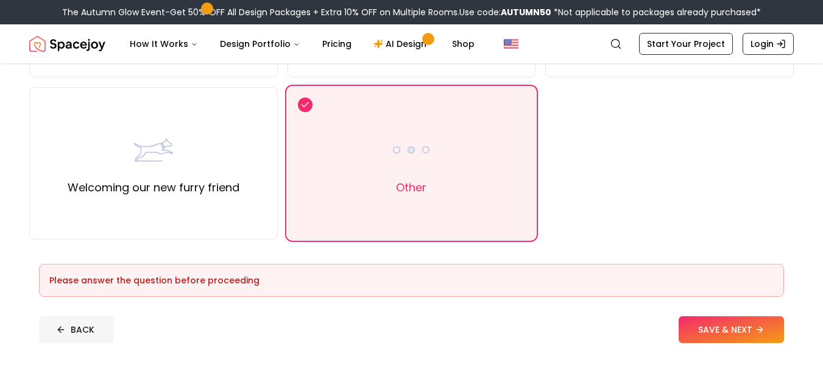
click at [84, 323] on button "BACK" at bounding box center [76, 329] width 75 height 27
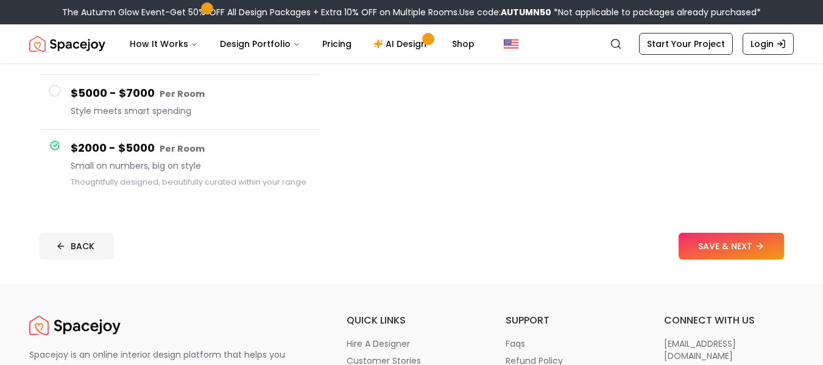
click at [89, 252] on button "BACK" at bounding box center [76, 246] width 75 height 27
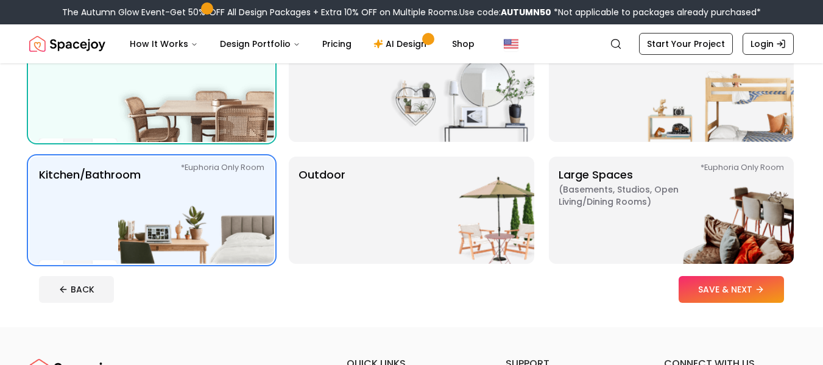
scroll to position [214, 0]
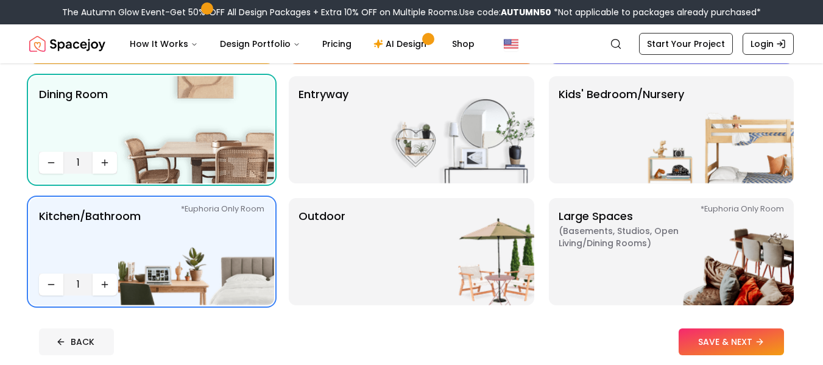
click at [85, 338] on button "BACK" at bounding box center [76, 341] width 75 height 27
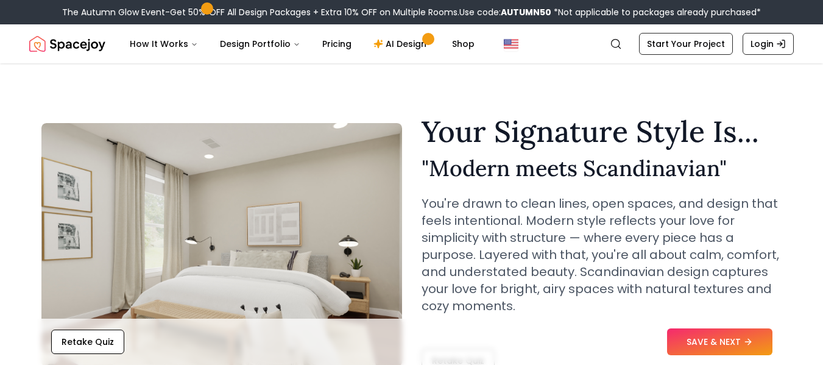
click at [85, 338] on button "Retake Quiz" at bounding box center [87, 342] width 73 height 24
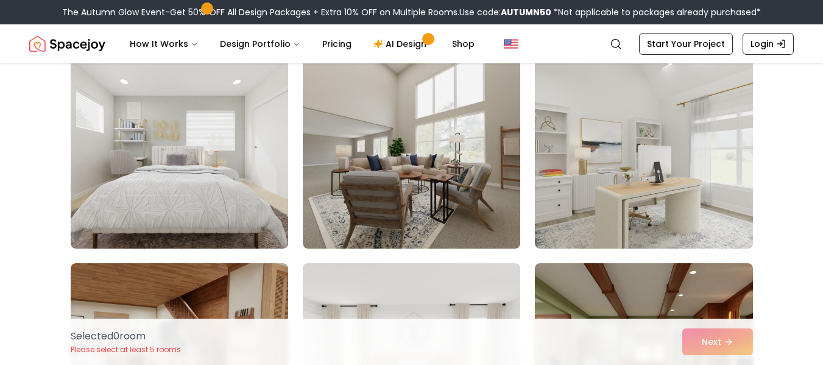
scroll to position [85, 0]
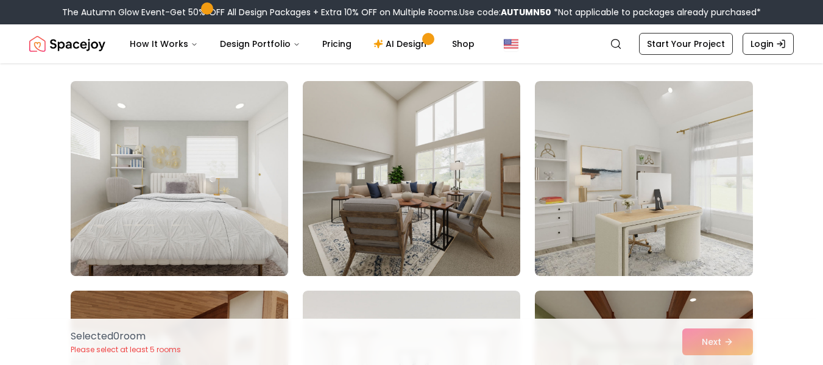
click at [221, 160] on img at bounding box center [179, 178] width 229 height 205
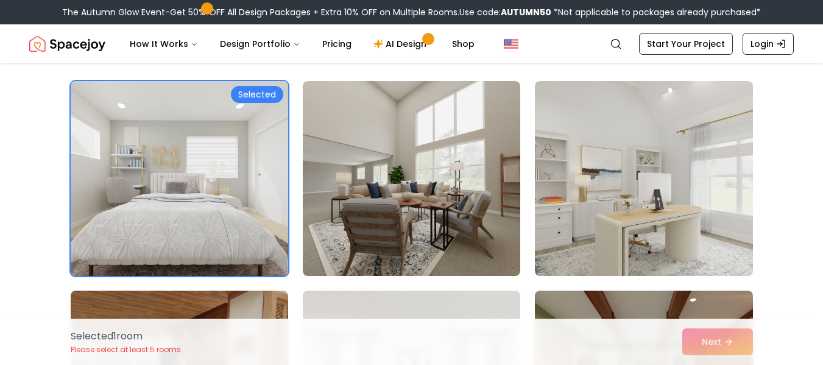
click at [239, 155] on img at bounding box center [179, 178] width 229 height 205
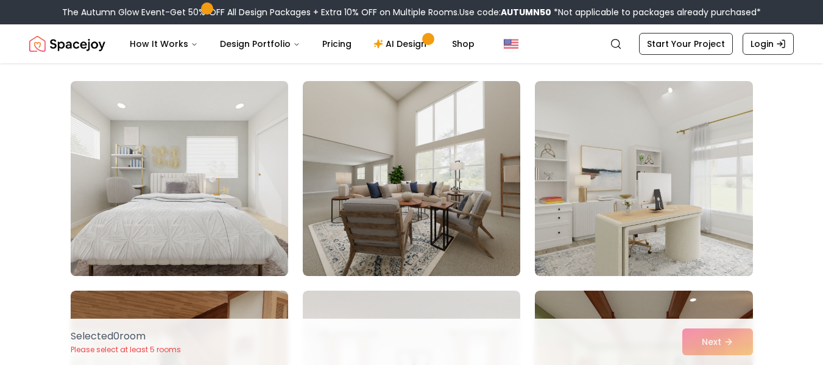
click at [239, 155] on img at bounding box center [179, 178] width 229 height 205
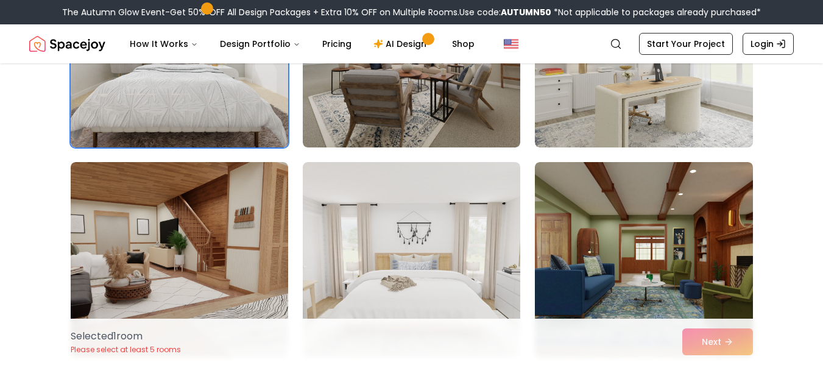
scroll to position [234, 0]
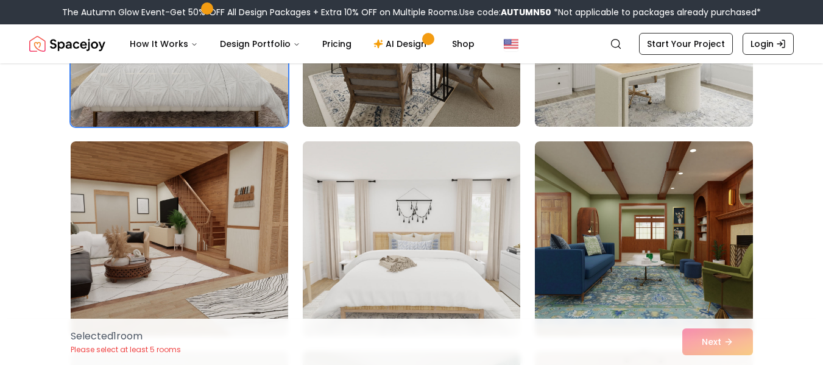
click at [437, 224] on img at bounding box center [411, 238] width 229 height 205
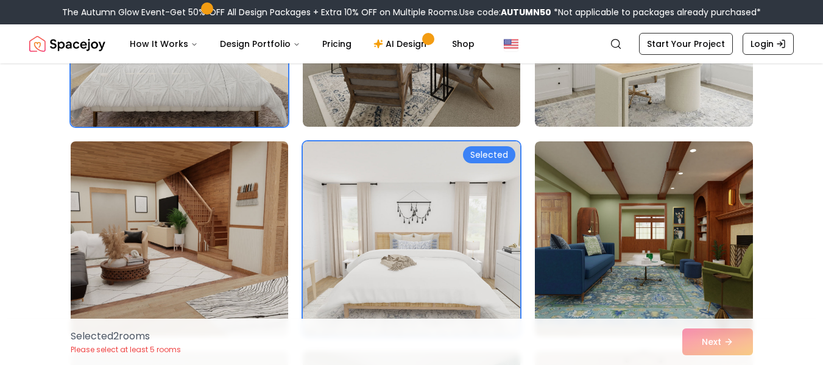
click at [243, 258] on img at bounding box center [179, 238] width 229 height 205
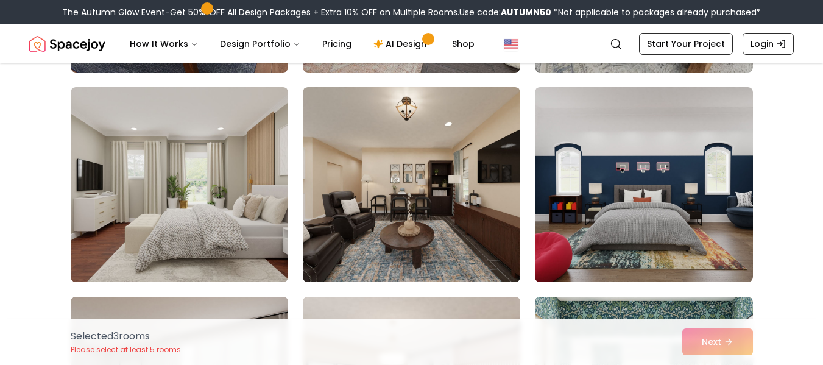
scroll to position [1348, 0]
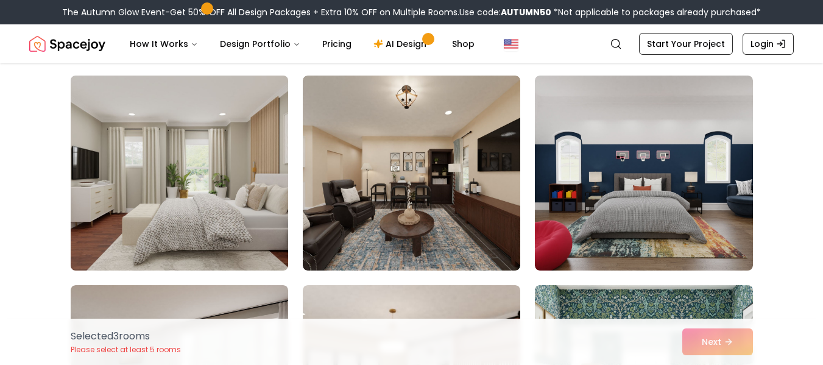
click at [261, 223] on img at bounding box center [179, 173] width 229 height 205
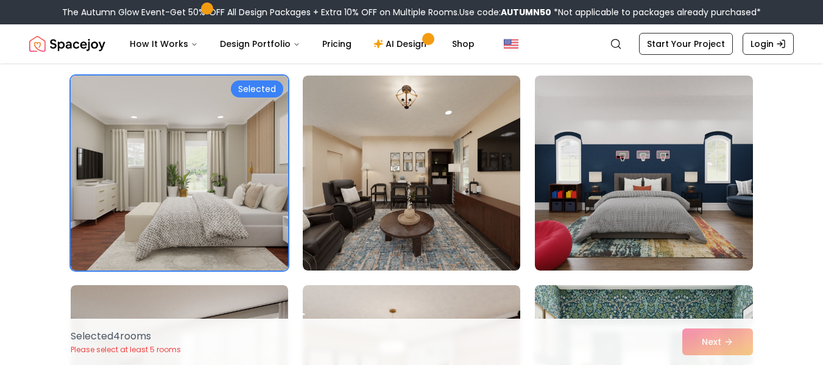
scroll to position [1548, 0]
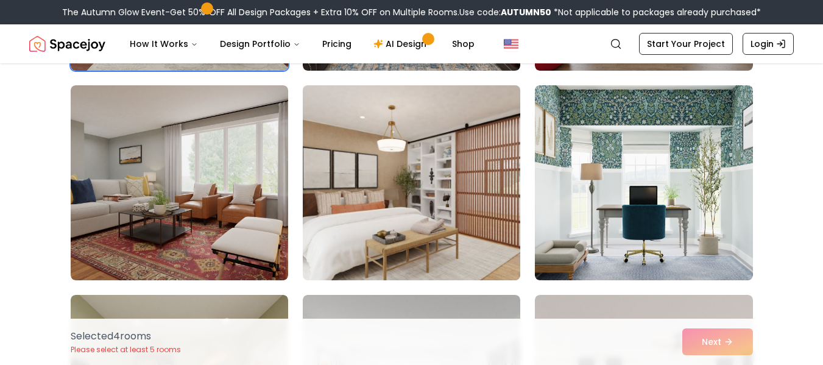
click at [442, 204] on img at bounding box center [411, 182] width 229 height 205
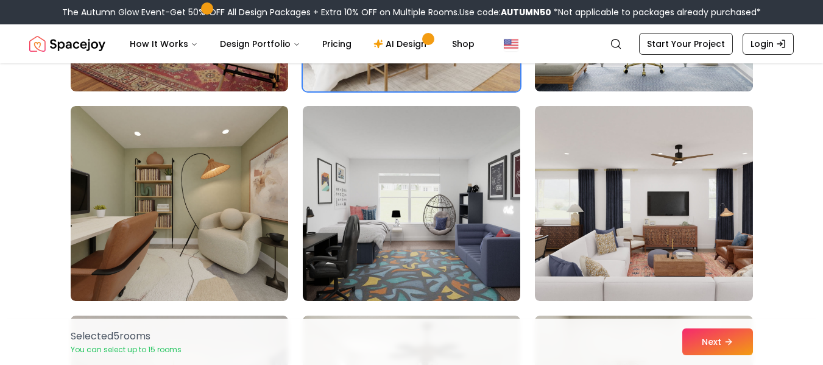
scroll to position [1748, 0]
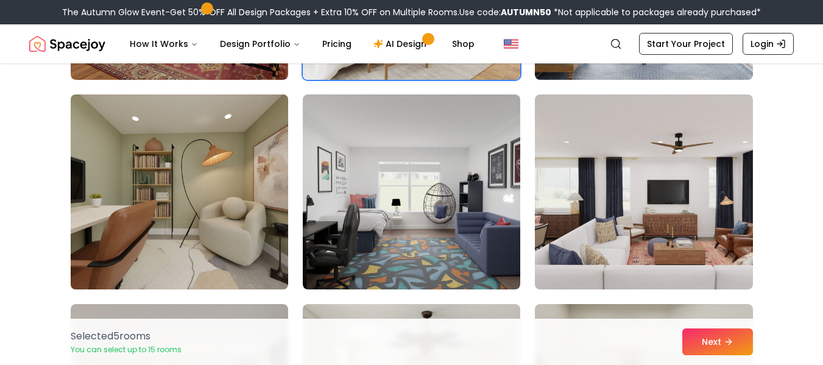
click at [158, 235] on img at bounding box center [179, 192] width 229 height 205
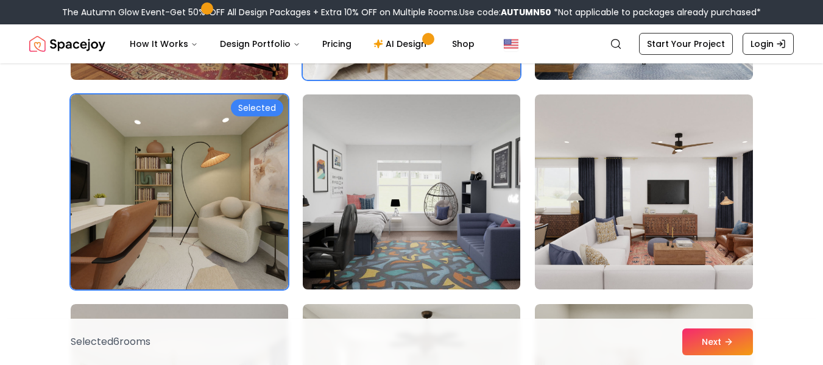
click at [480, 247] on img at bounding box center [411, 192] width 229 height 205
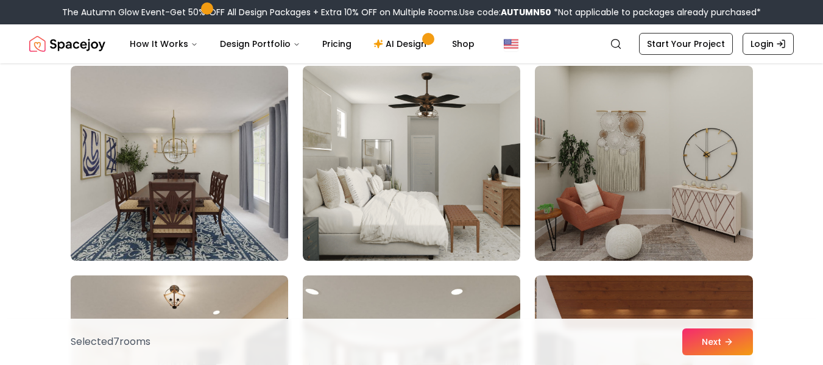
scroll to position [1994, 0]
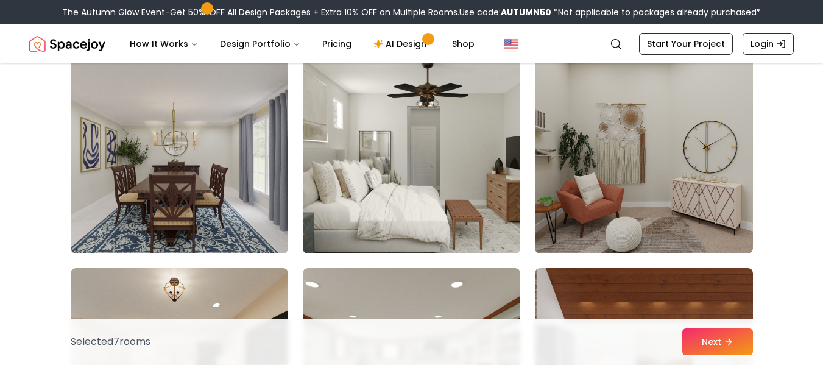
click at [396, 207] on img at bounding box center [411, 156] width 229 height 205
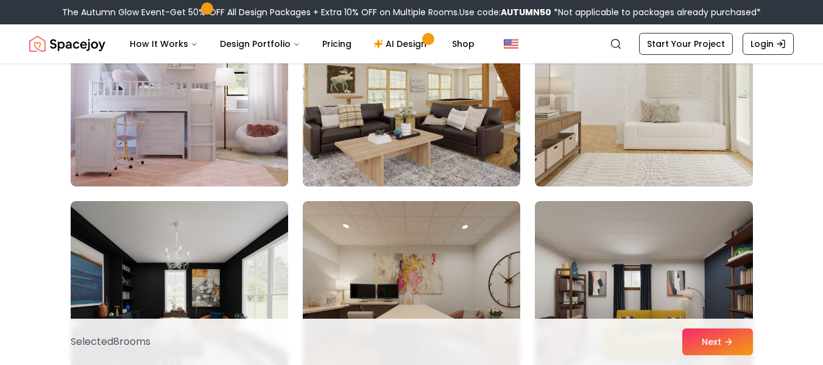
scroll to position [2456, 0]
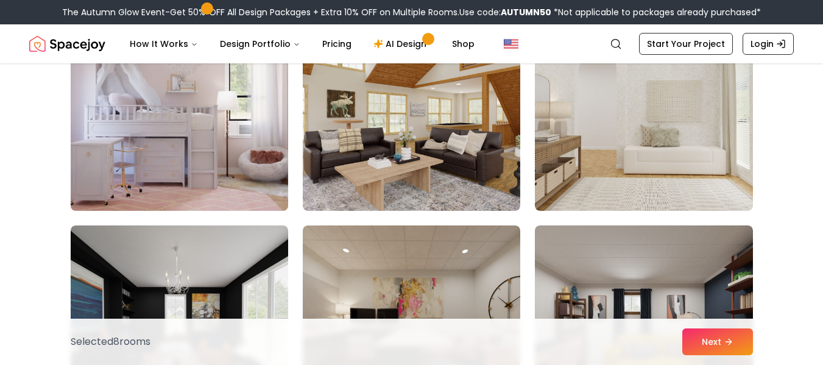
click at [219, 108] on img at bounding box center [179, 113] width 229 height 205
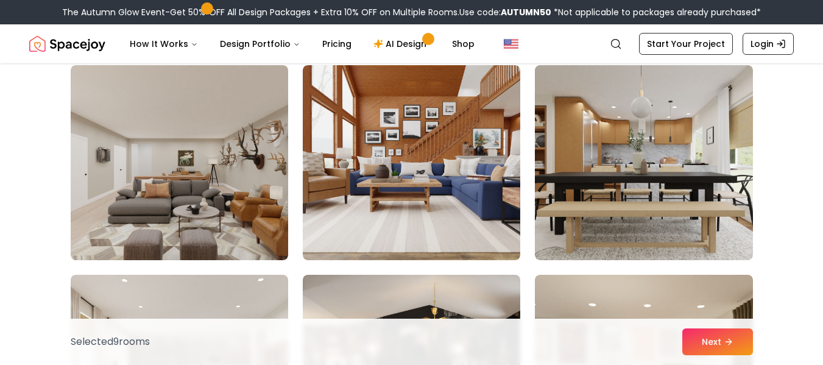
scroll to position [2817, 0]
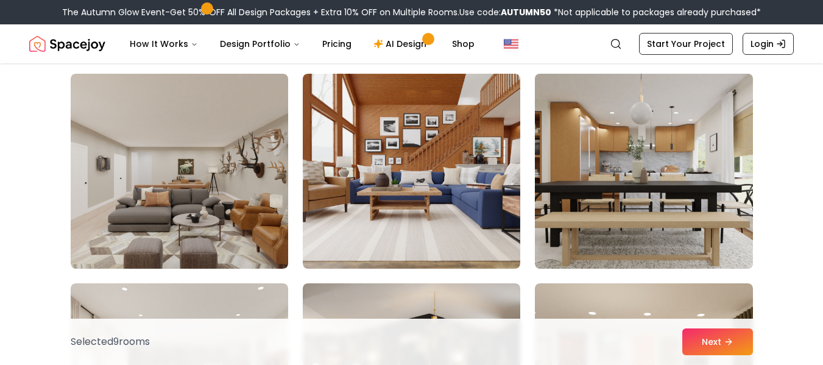
click at [704, 205] on img at bounding box center [644, 171] width 229 height 205
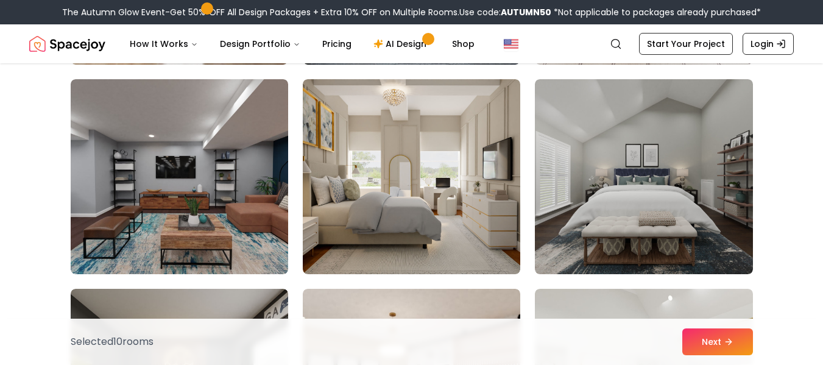
scroll to position [3631, 0]
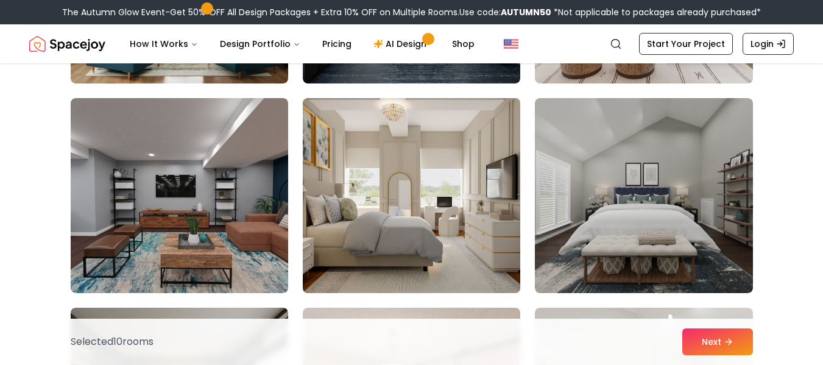
click at [375, 172] on img at bounding box center [411, 195] width 229 height 205
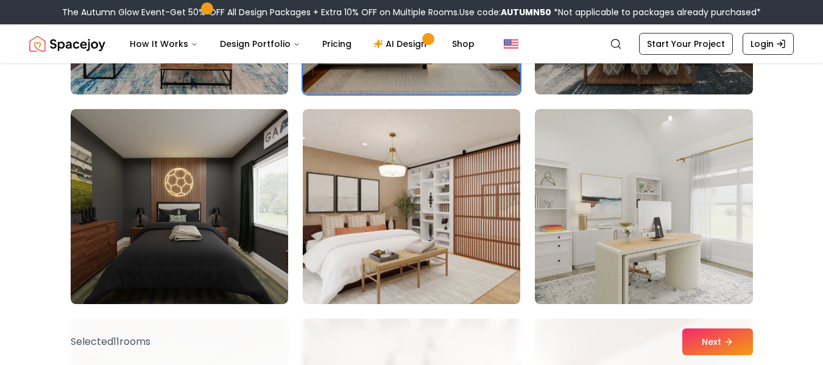
scroll to position [3858, 0]
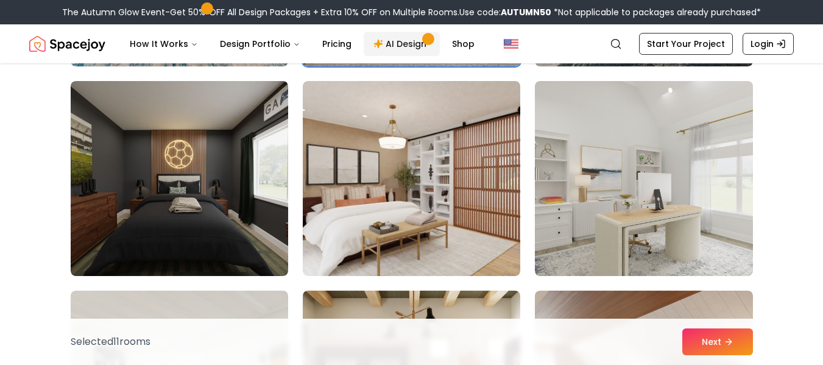
click at [392, 46] on link "AI Design" at bounding box center [402, 44] width 76 height 24
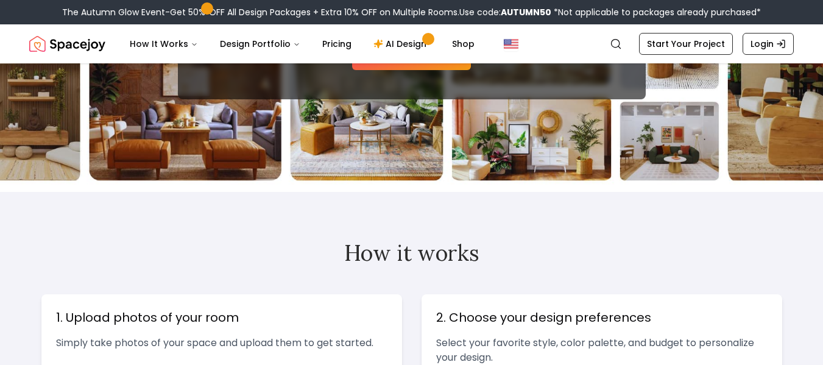
scroll to position [1, 0]
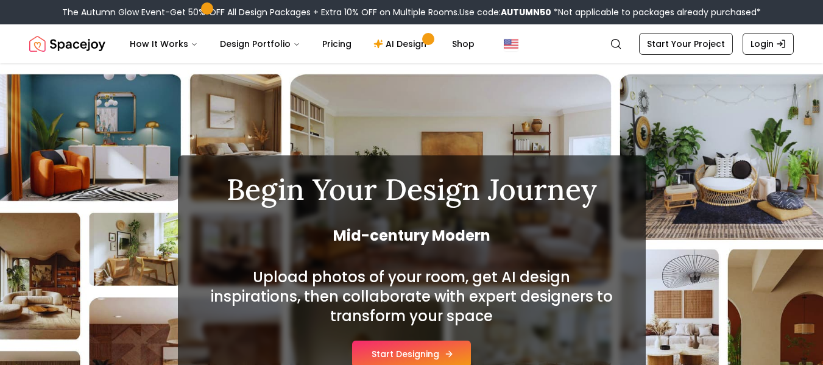
click at [395, 347] on button "Start Designing" at bounding box center [411, 354] width 119 height 27
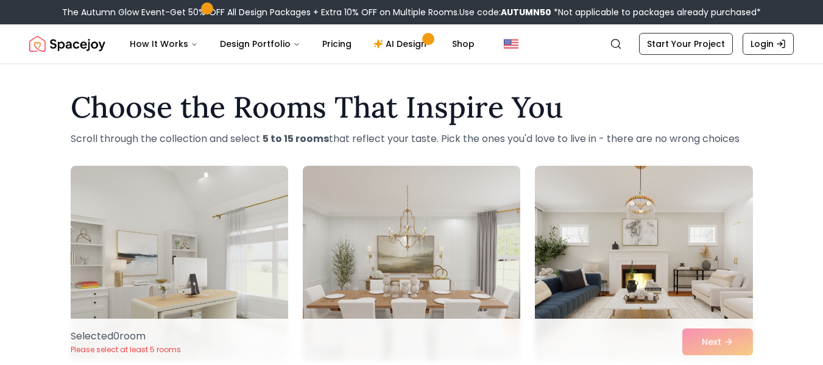
scroll to position [1, 0]
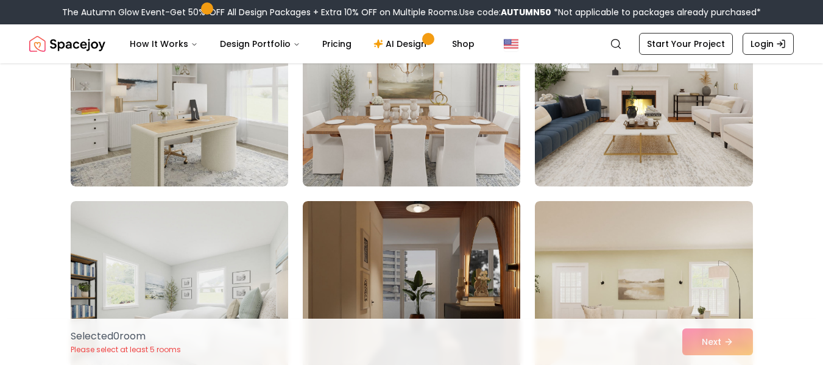
scroll to position [174, 0]
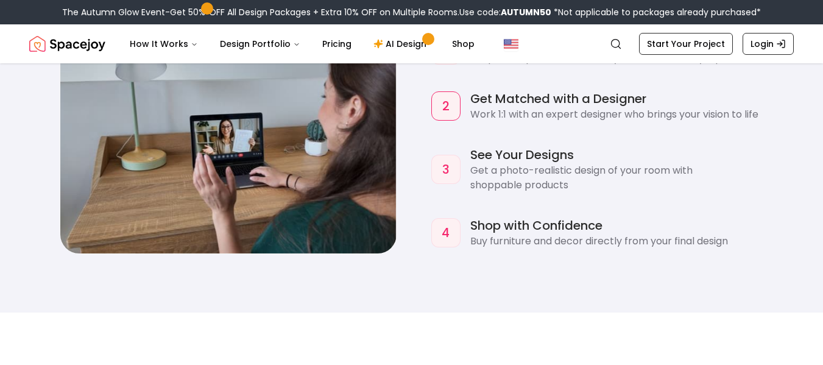
scroll to position [1115, 0]
